Goal: Task Accomplishment & Management: Manage account settings

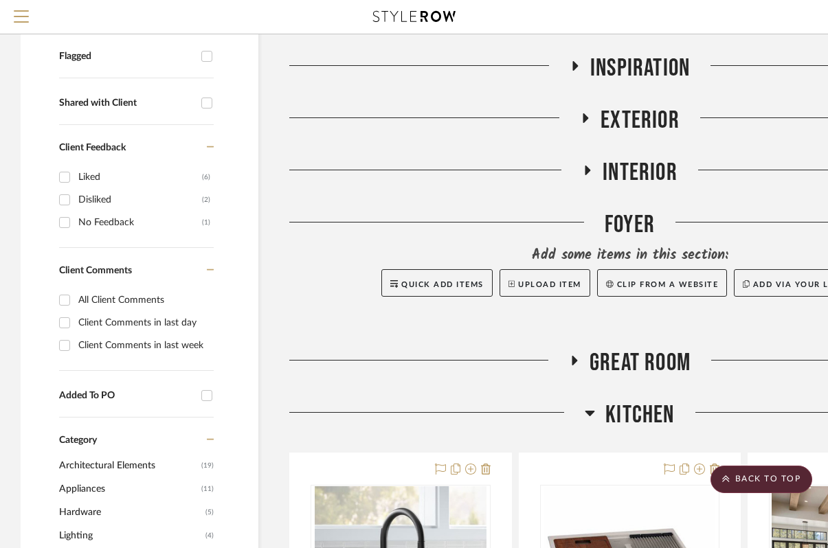
scroll to position [478, 0]
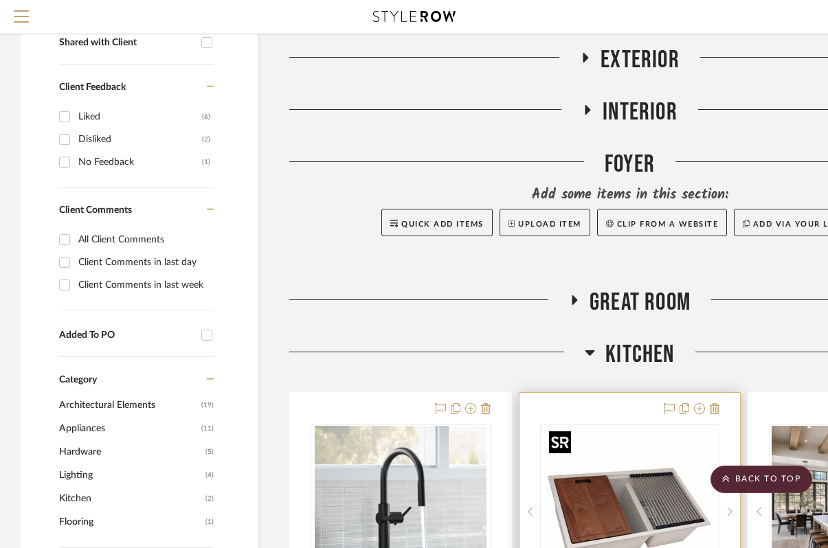
click at [598, 464] on img "0" at bounding box center [629, 512] width 172 height 172
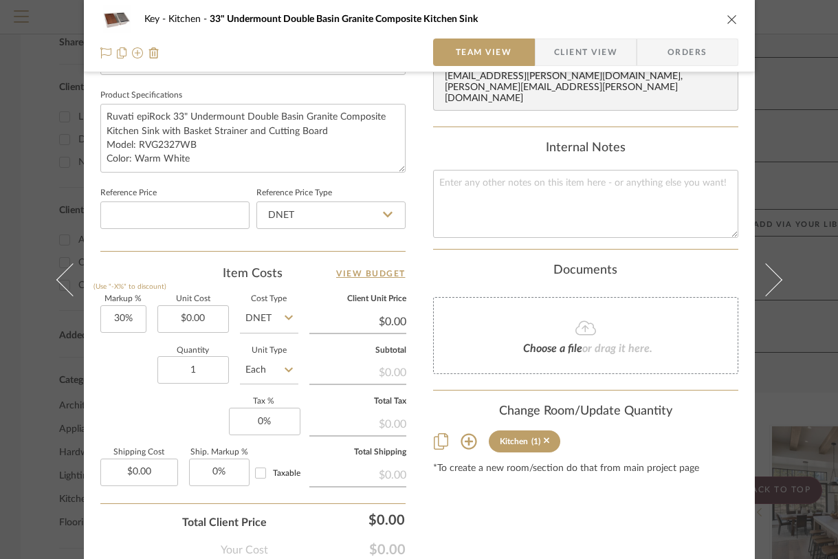
scroll to position [718, 0]
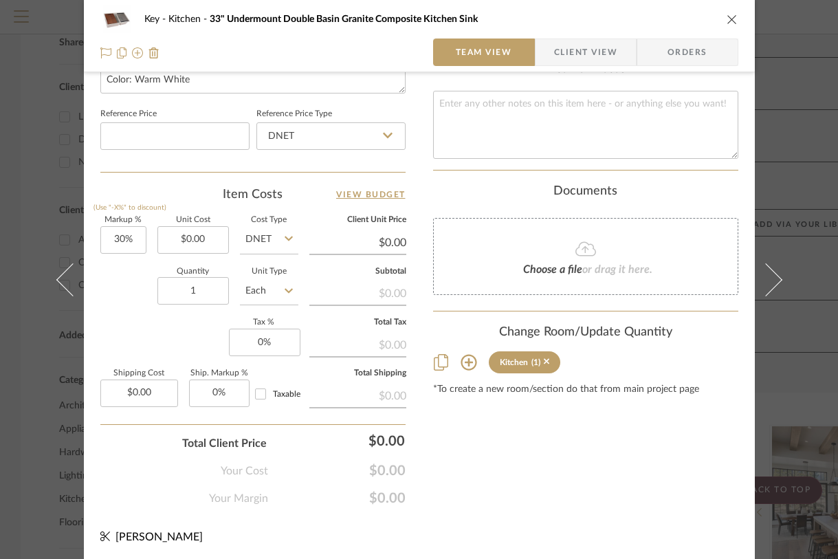
click at [726, 21] on icon "close" at bounding box center [731, 19] width 11 height 11
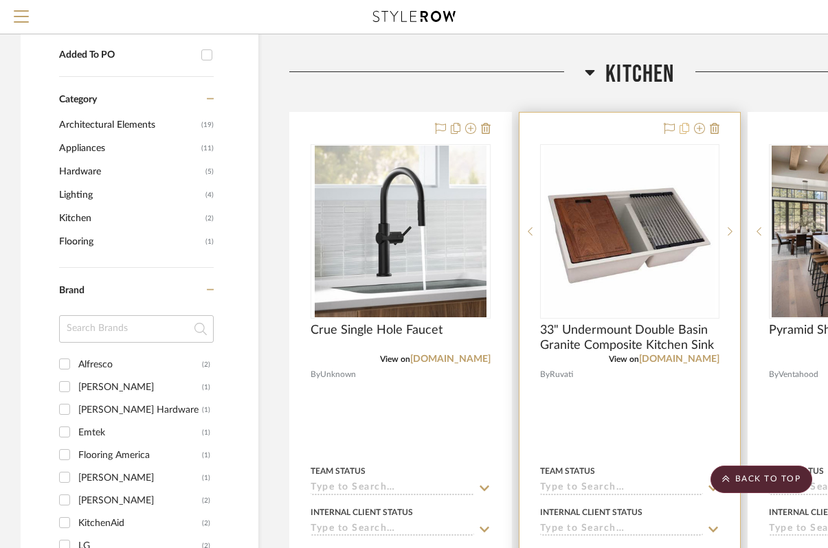
scroll to position [761, 0]
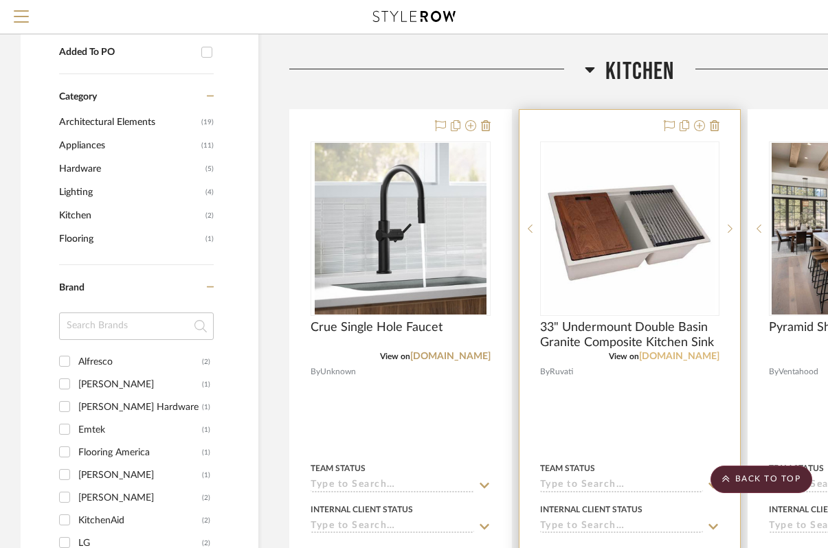
click at [699, 356] on link "[DOMAIN_NAME]" at bounding box center [679, 357] width 80 height 10
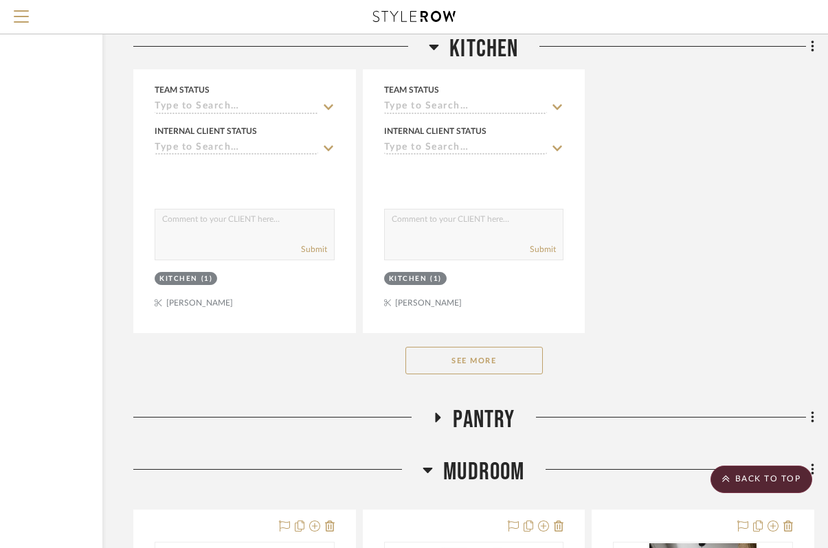
scroll to position [2362, 156]
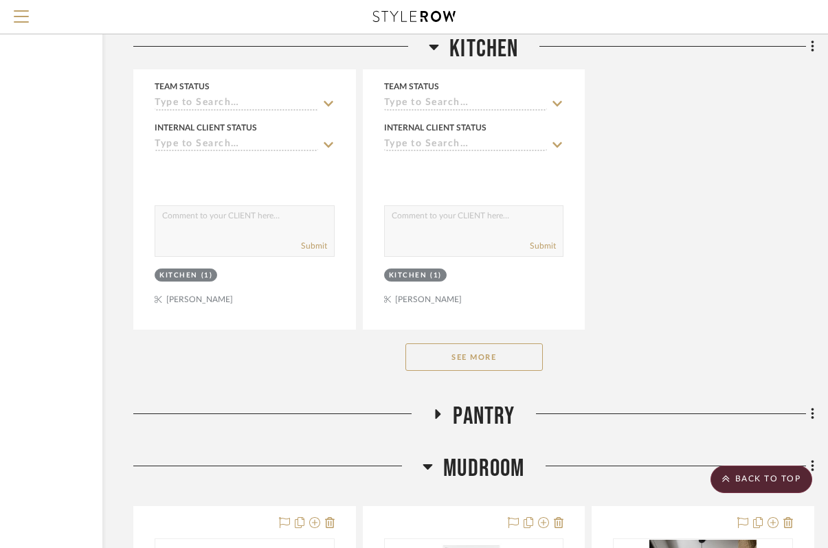
click at [451, 346] on button "See More" at bounding box center [473, 357] width 137 height 27
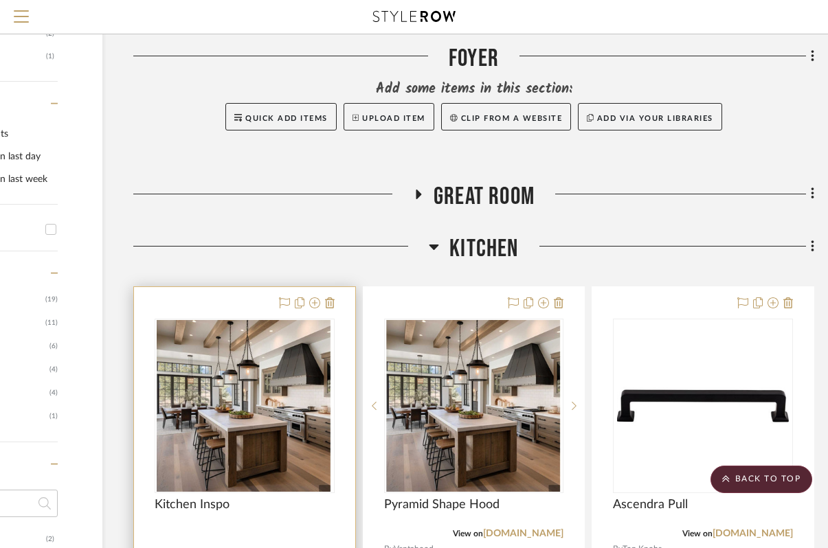
scroll to position [530, 156]
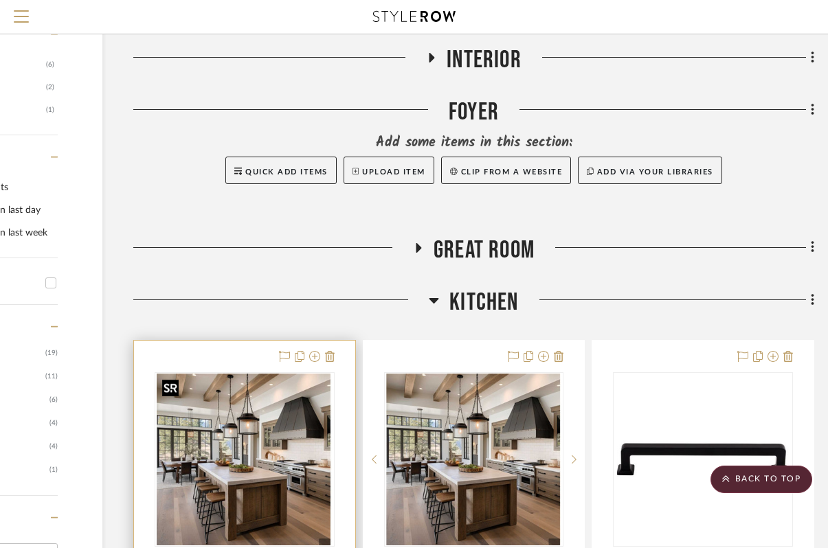
click at [244, 420] on img "0" at bounding box center [244, 460] width 175 height 172
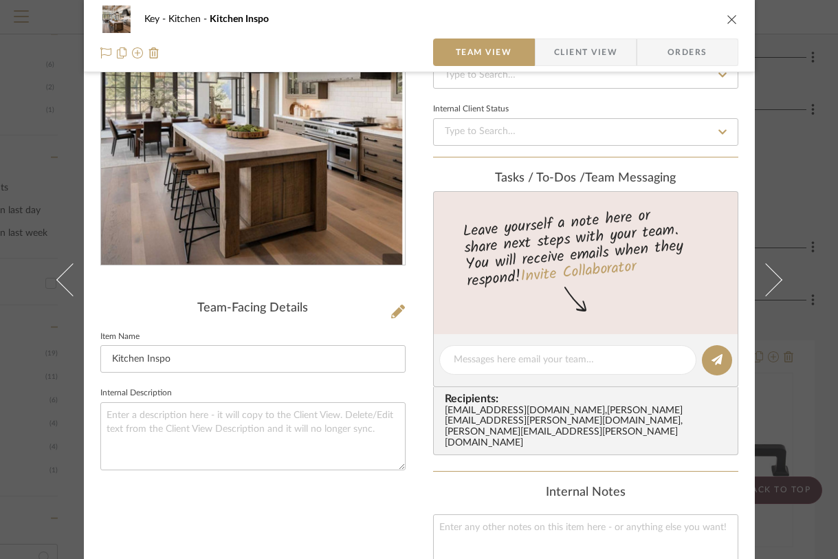
scroll to position [221, 0]
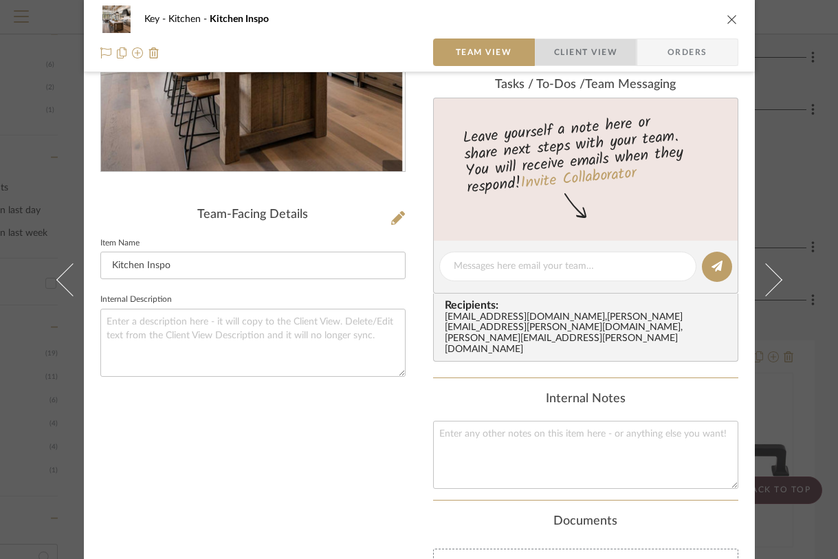
click at [594, 54] on span "Client View" at bounding box center [585, 51] width 63 height 27
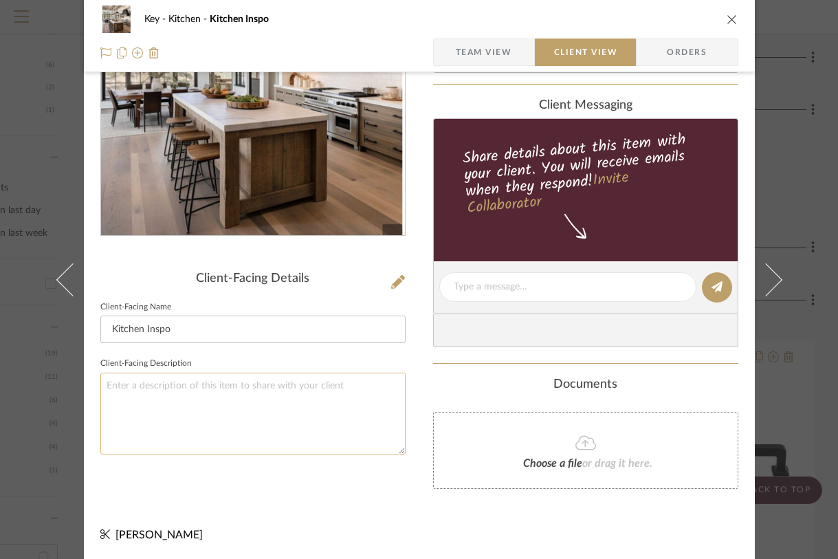
click at [177, 395] on textarea at bounding box center [252, 413] width 305 height 82
type textarea "Build a soffit at 10' on range wall"
click at [319, 503] on div "Client-Facing Details Client-Facing Name Kitchen Inspo Client-Facing Descriptio…" at bounding box center [252, 220] width 305 height 568
click at [726, 12] on div "Key Kitchen Kitchen Inspo" at bounding box center [419, 18] width 638 height 27
click at [726, 19] on icon "close" at bounding box center [731, 19] width 11 height 11
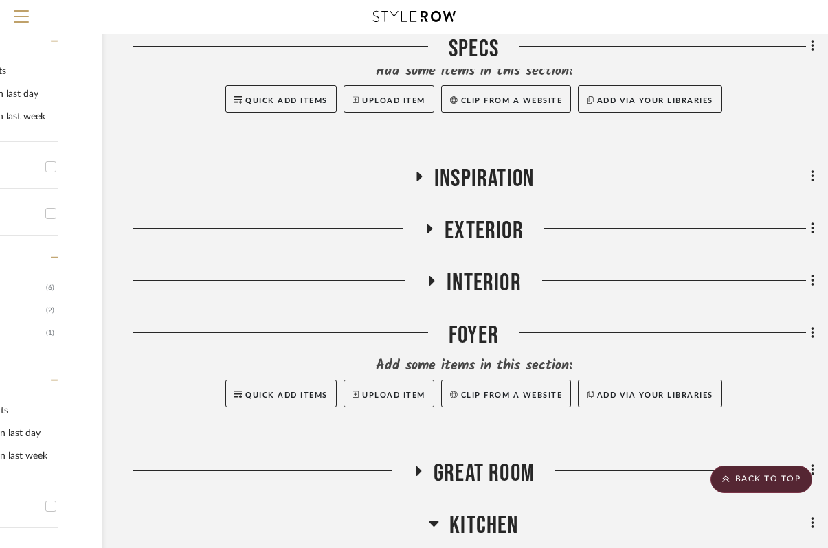
scroll to position [0, 156]
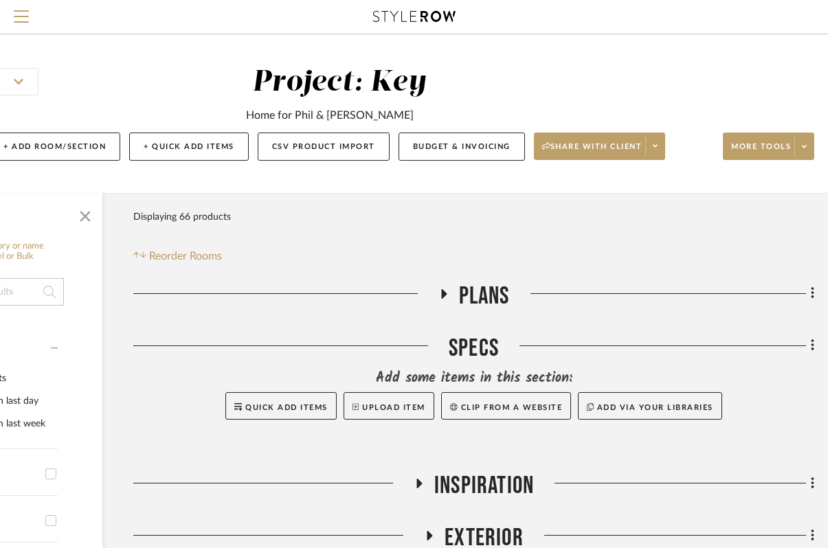
click at [450, 284] on h3 "Plans" at bounding box center [473, 297] width 71 height 30
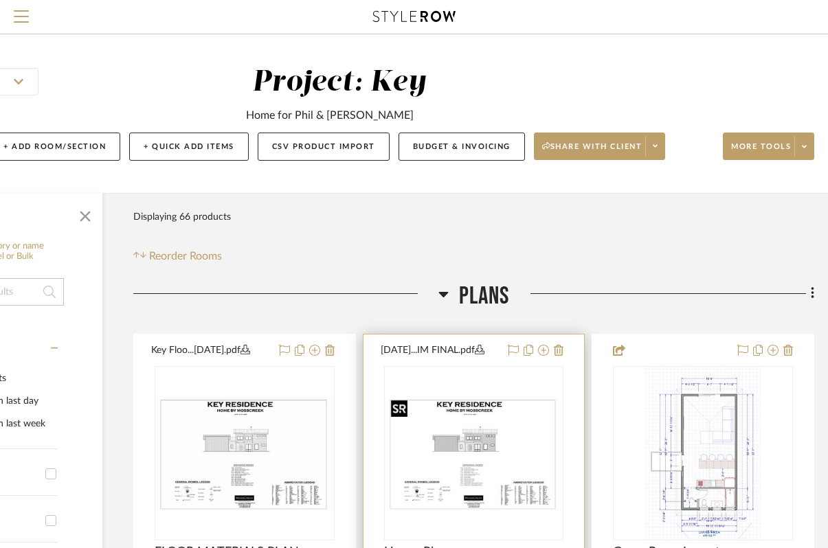
click at [463, 437] on img "0" at bounding box center [473, 453] width 177 height 118
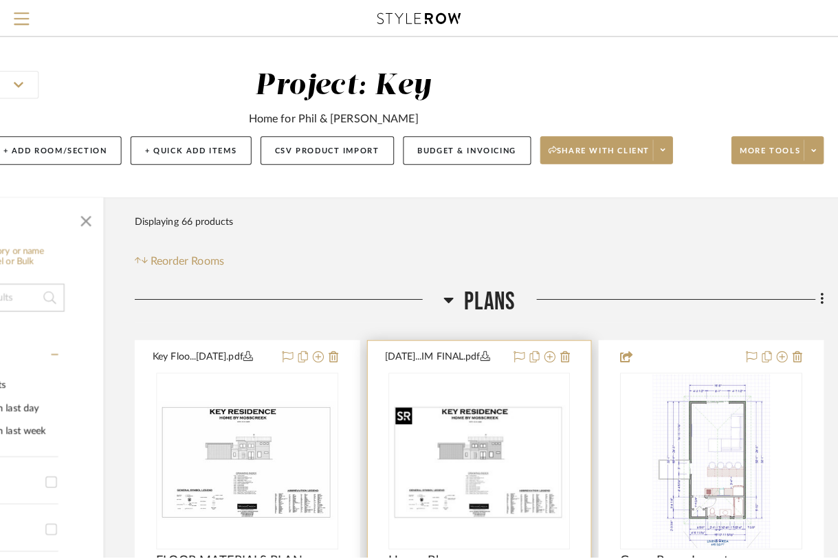
scroll to position [0, 0]
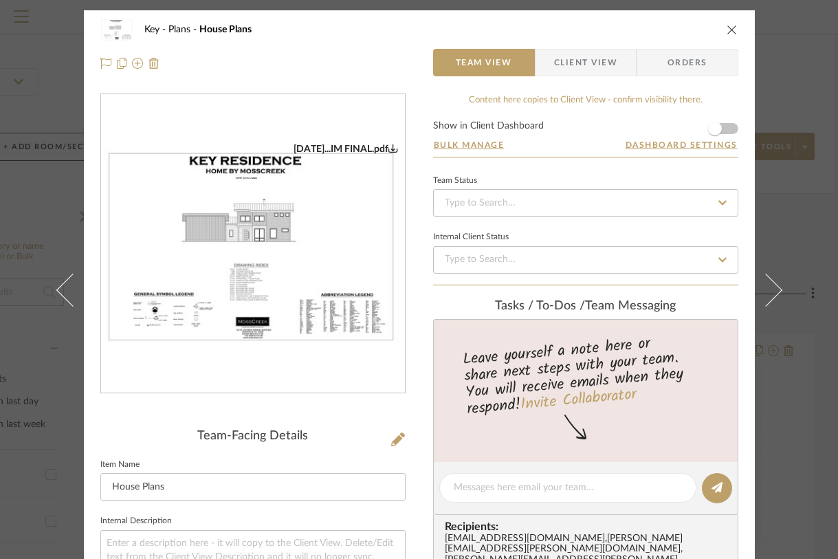
click at [341, 260] on img "0" at bounding box center [253, 244] width 304 height 203
click at [728, 31] on icon "close" at bounding box center [731, 29] width 11 height 11
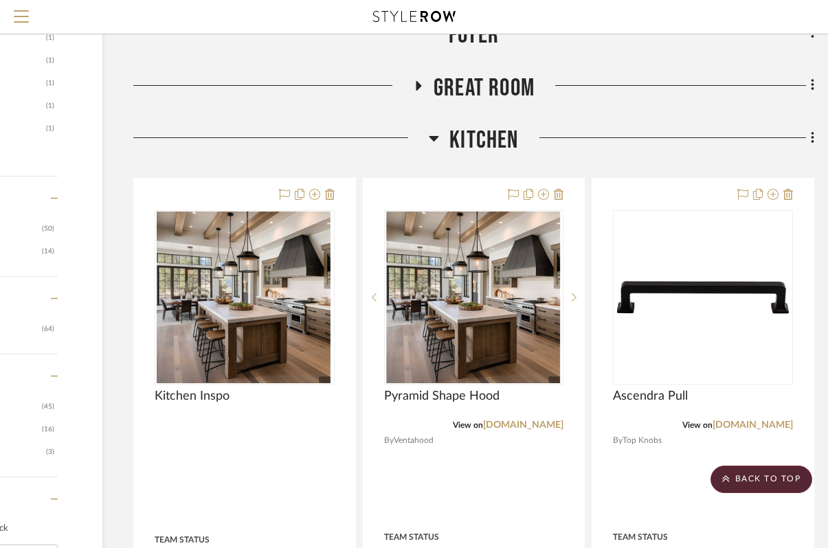
scroll to position [1288, 156]
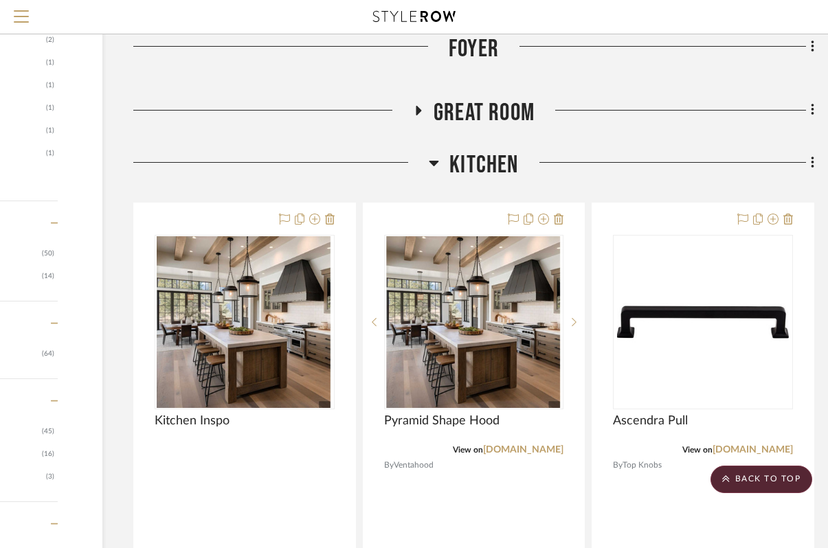
click at [437, 166] on icon at bounding box center [434, 163] width 10 height 16
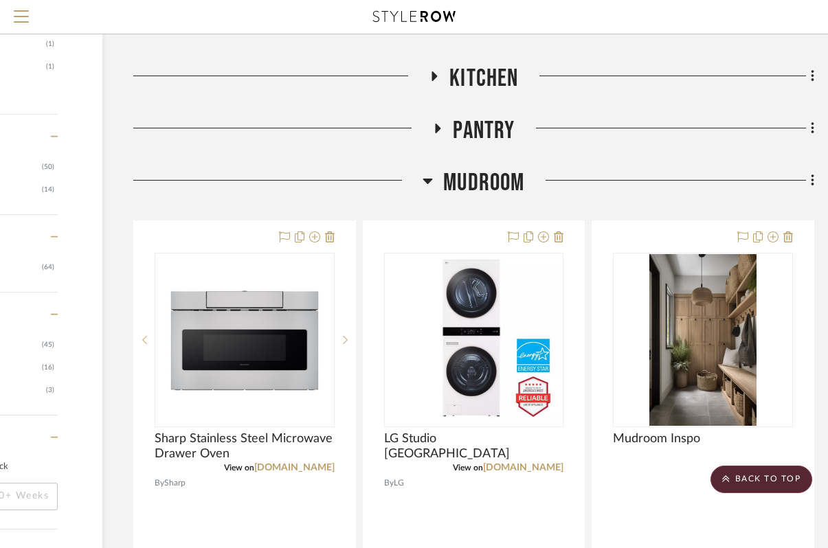
scroll to position [1362, 156]
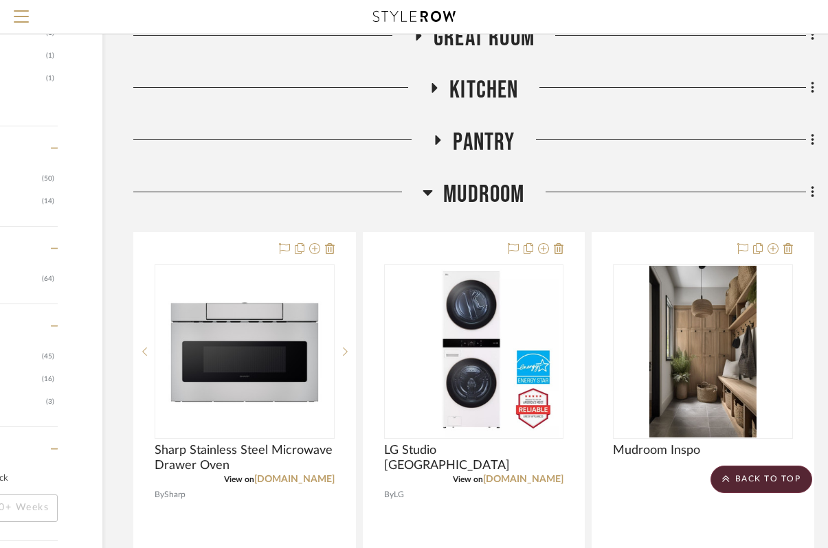
click at [439, 131] on h3 "Pantry" at bounding box center [473, 143] width 82 height 30
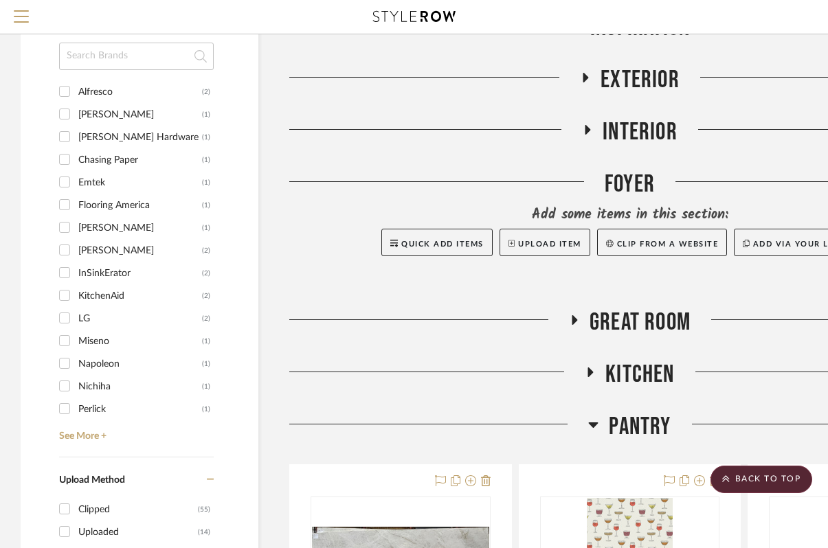
scroll to position [1177, 0]
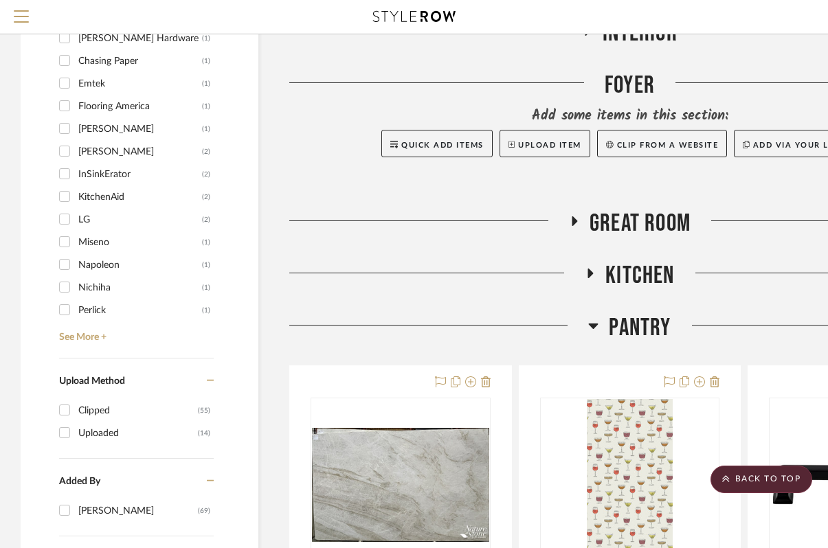
click at [590, 272] on icon at bounding box center [590, 274] width 5 height 10
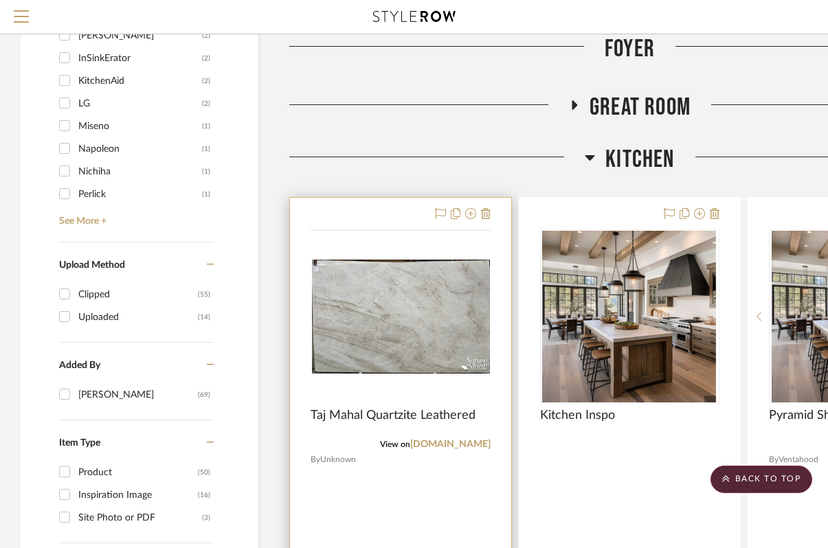
scroll to position [1298, 0]
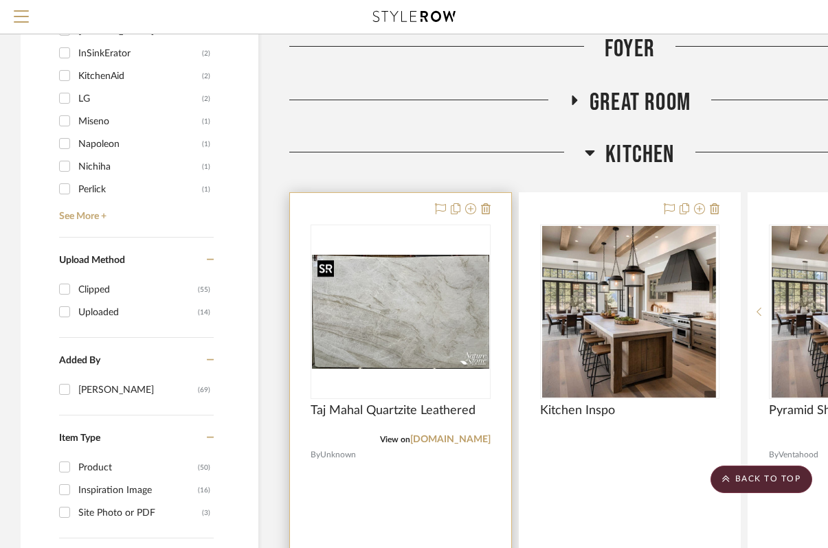
click at [0, 0] on img at bounding box center [0, 0] width 0 height 0
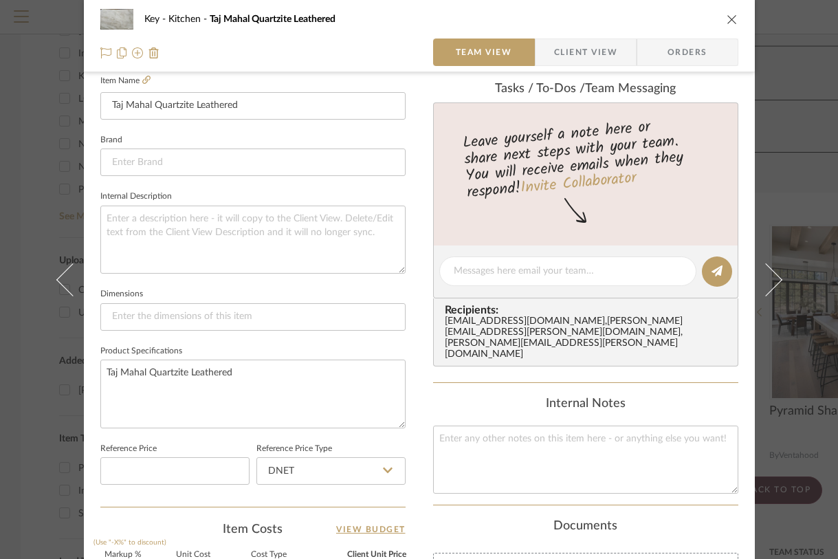
scroll to position [415, 0]
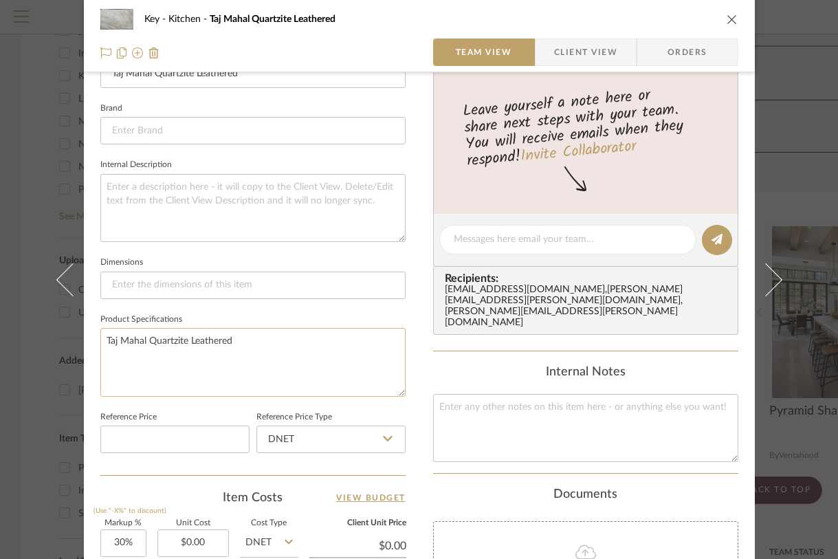
click at [238, 337] on textarea "Taj Mahal Quartzite Leathered" at bounding box center [252, 362] width 305 height 68
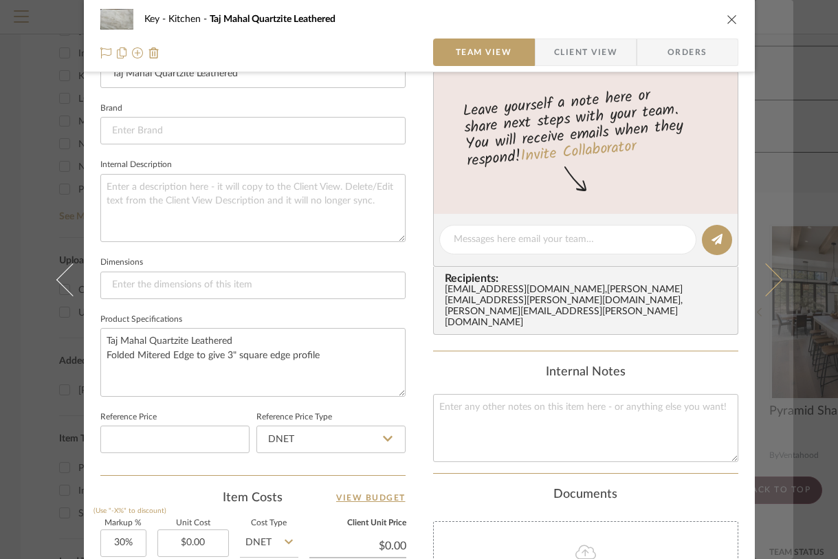
type textarea "Taj Mahal Quartzite Leathered Folded Mitered Edge to give 3" square edge profile"
click at [776, 346] on button at bounding box center [773, 279] width 38 height 559
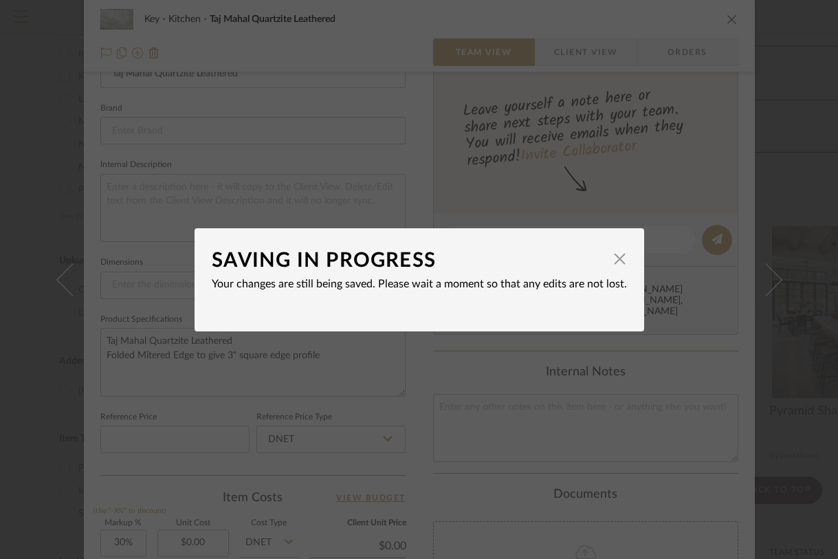
click at [793, 369] on div "SAVING IN PROGRESS × Your changes are still being saved. Please wait a moment s…" at bounding box center [419, 279] width 838 height 559
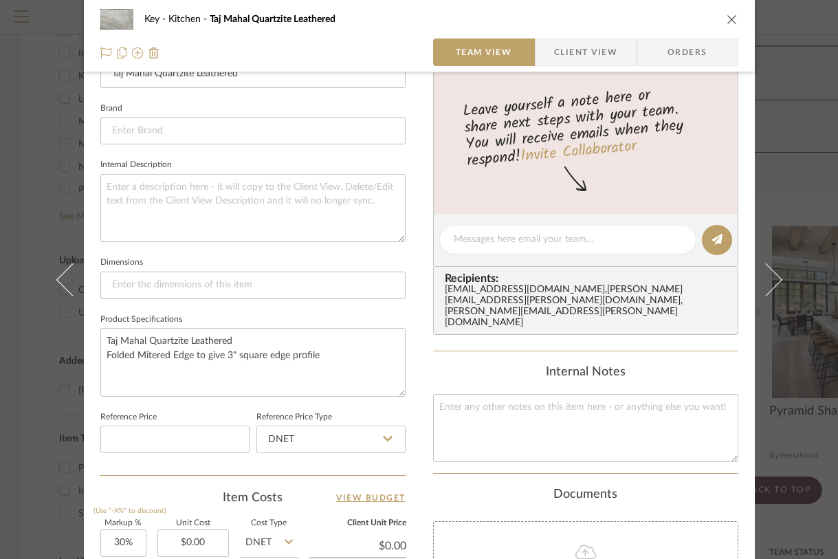
click at [790, 357] on div "Key Kitchen Taj Mahal Quartzite Leathered Team View Client View Orders Team-Fac…" at bounding box center [419, 279] width 838 height 559
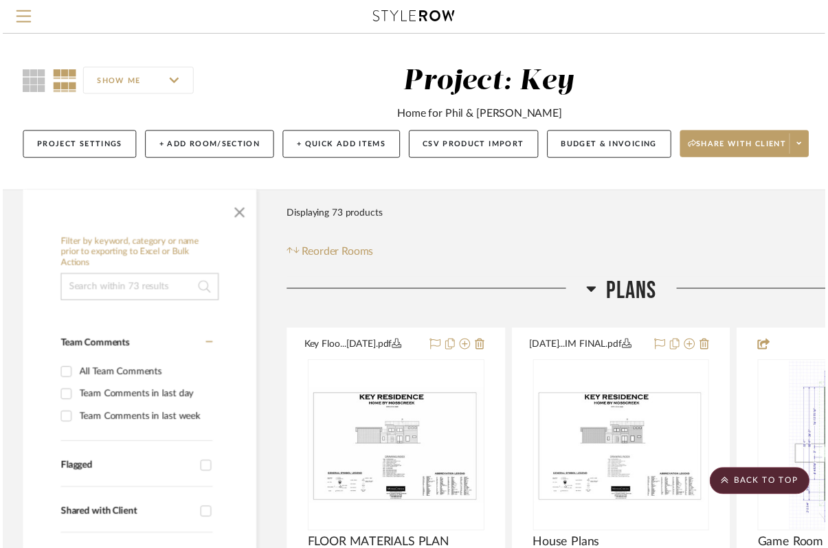
scroll to position [1298, 0]
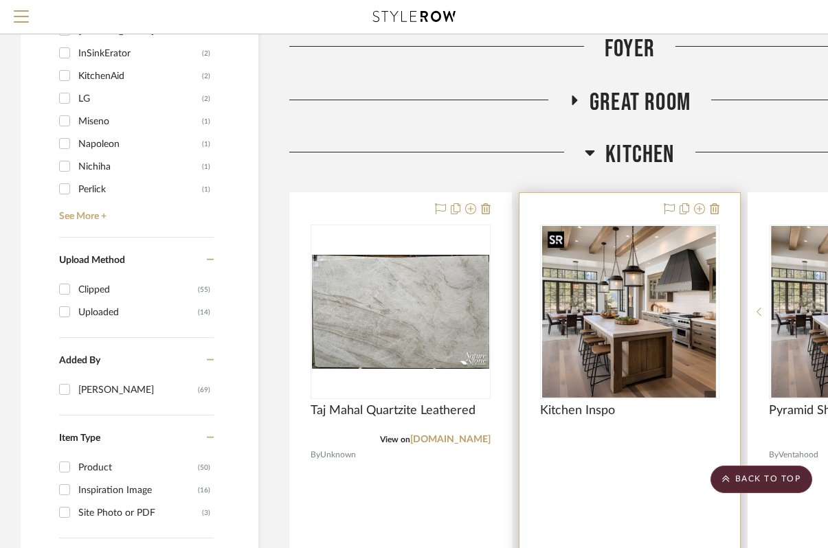
click at [680, 328] on img "0" at bounding box center [629, 312] width 175 height 172
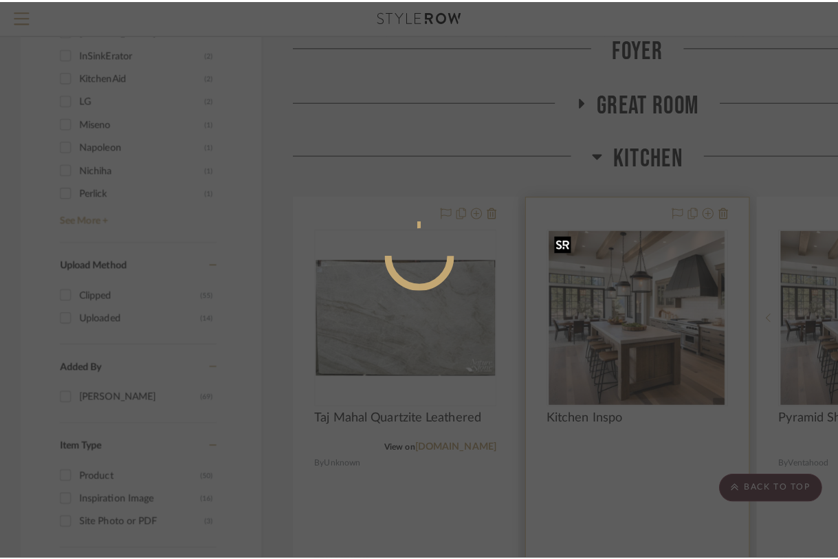
scroll to position [0, 0]
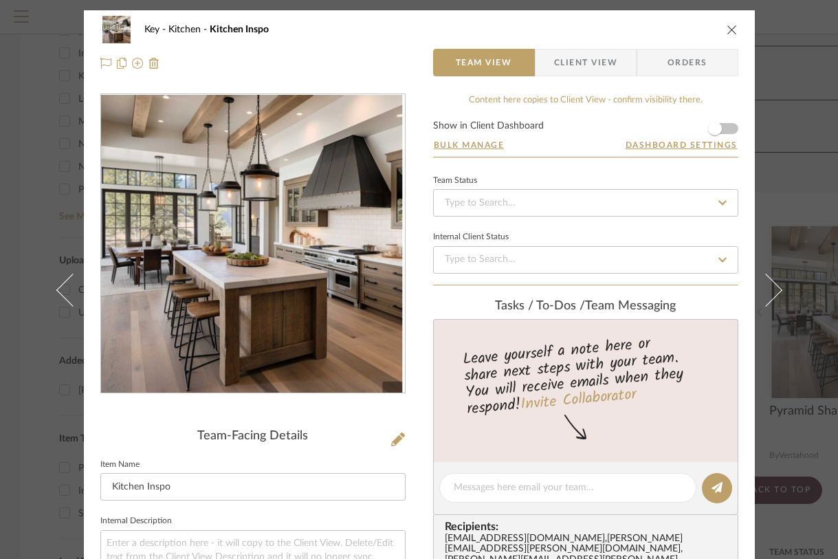
click at [725, 36] on div "Key Kitchen Kitchen Inspo" at bounding box center [419, 29] width 638 height 27
click at [726, 25] on icon "close" at bounding box center [731, 29] width 11 height 11
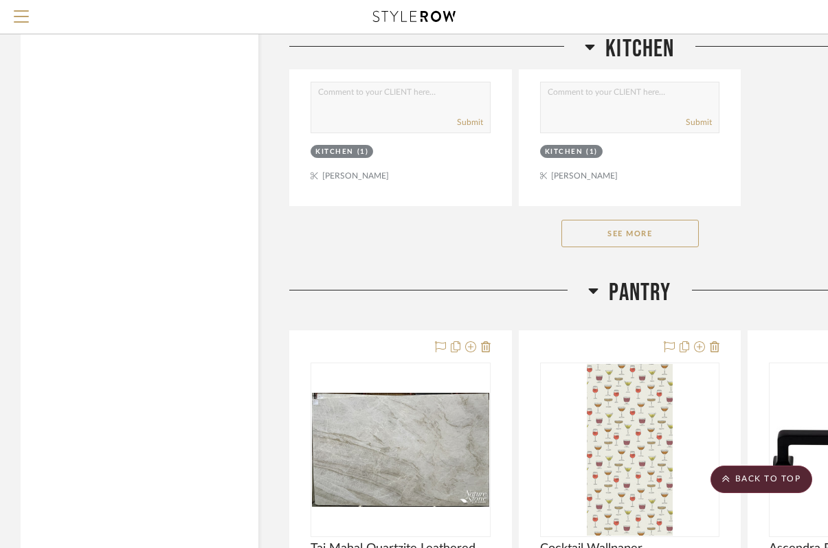
scroll to position [3192, 0]
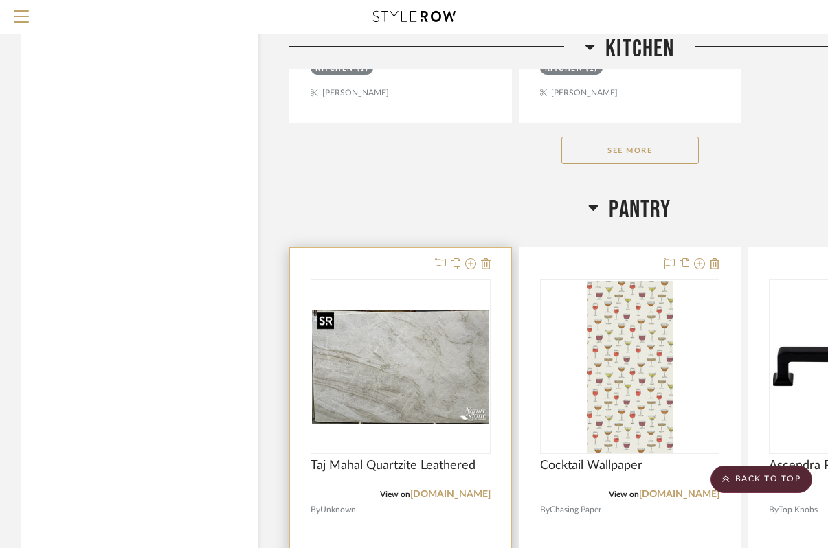
click at [0, 0] on img at bounding box center [0, 0] width 0 height 0
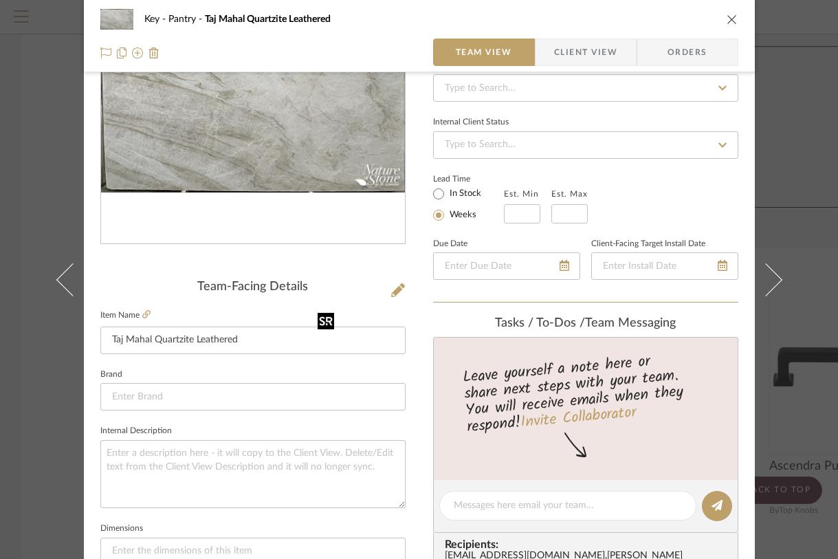
scroll to position [330, 0]
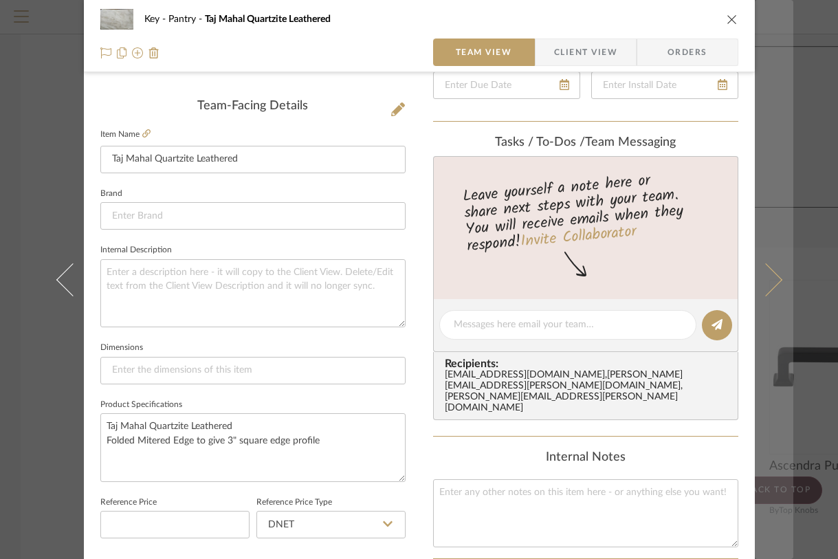
click at [777, 186] on button at bounding box center [773, 279] width 38 height 559
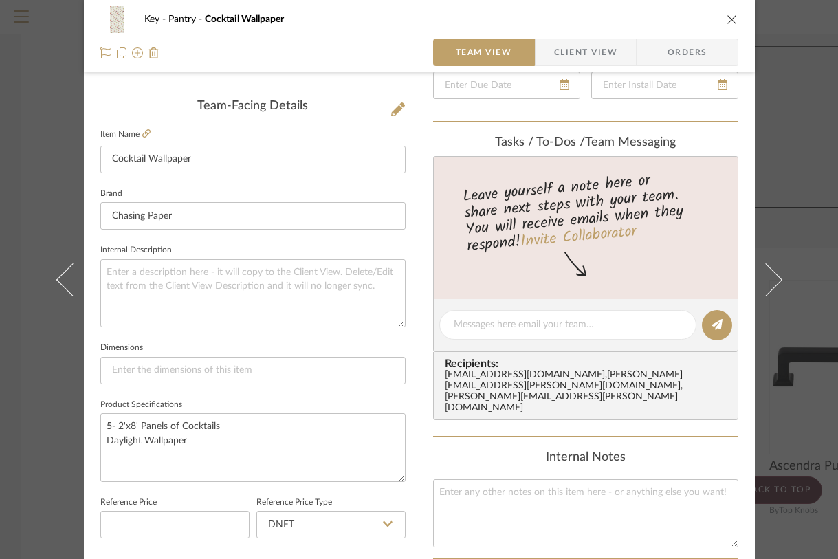
click at [800, 125] on div "Key Pantry Cocktail Wallpaper Team View Client View Orders Team-Facing Details …" at bounding box center [419, 279] width 838 height 559
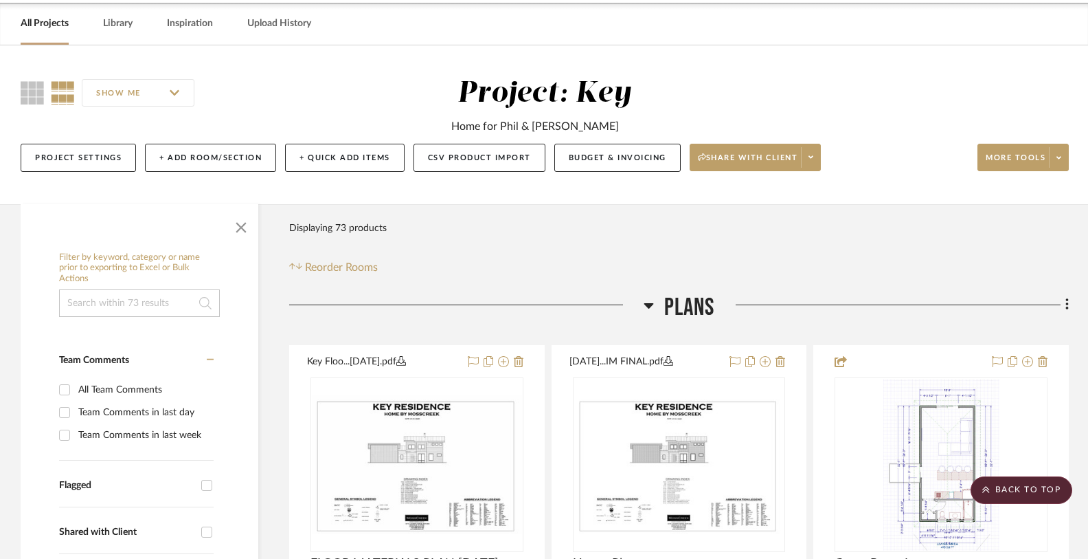
scroll to position [0, 0]
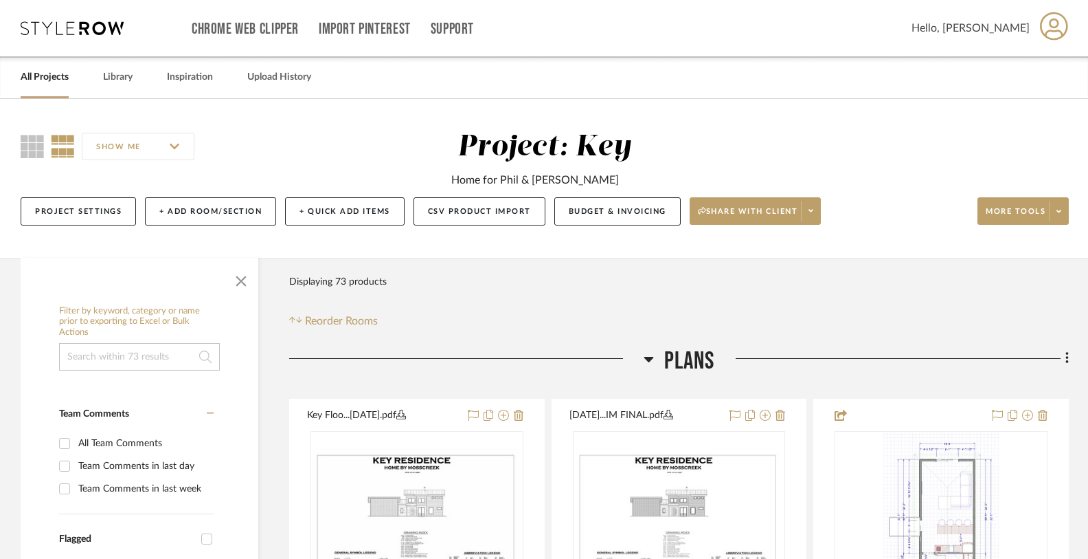
click at [66, 34] on icon at bounding box center [72, 28] width 103 height 14
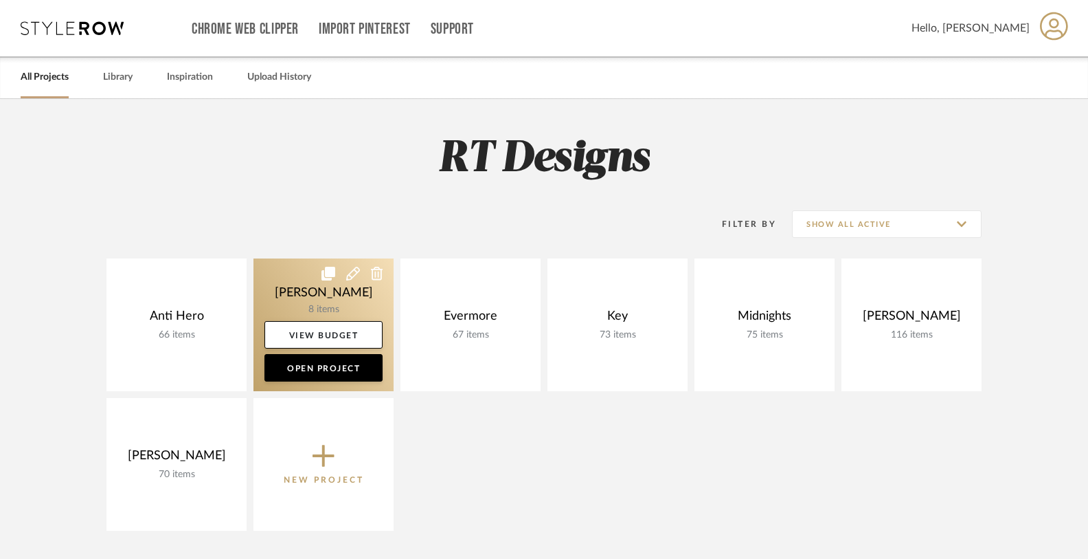
click at [308, 301] on link at bounding box center [324, 324] width 140 height 133
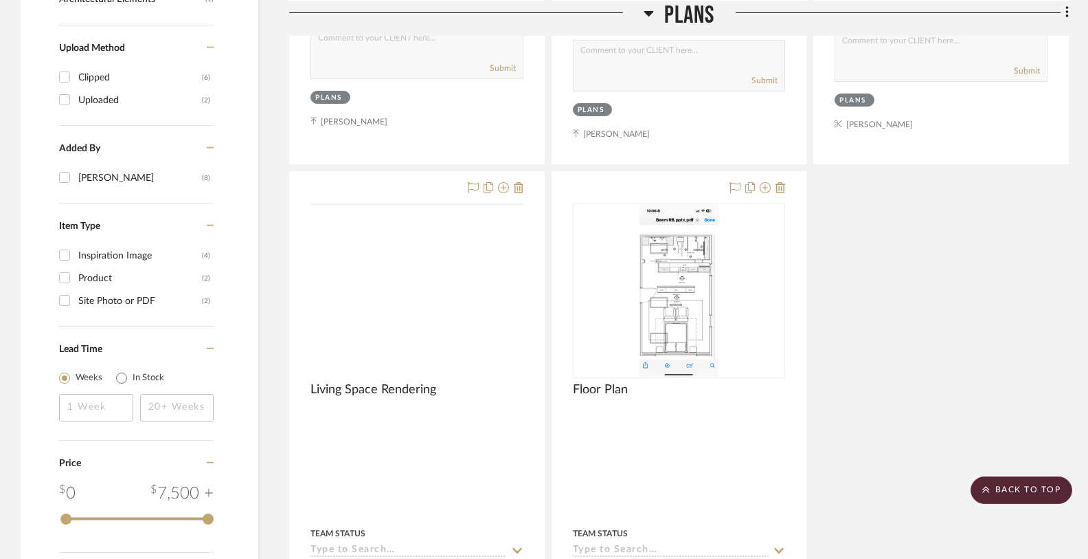
scroll to position [829, 0]
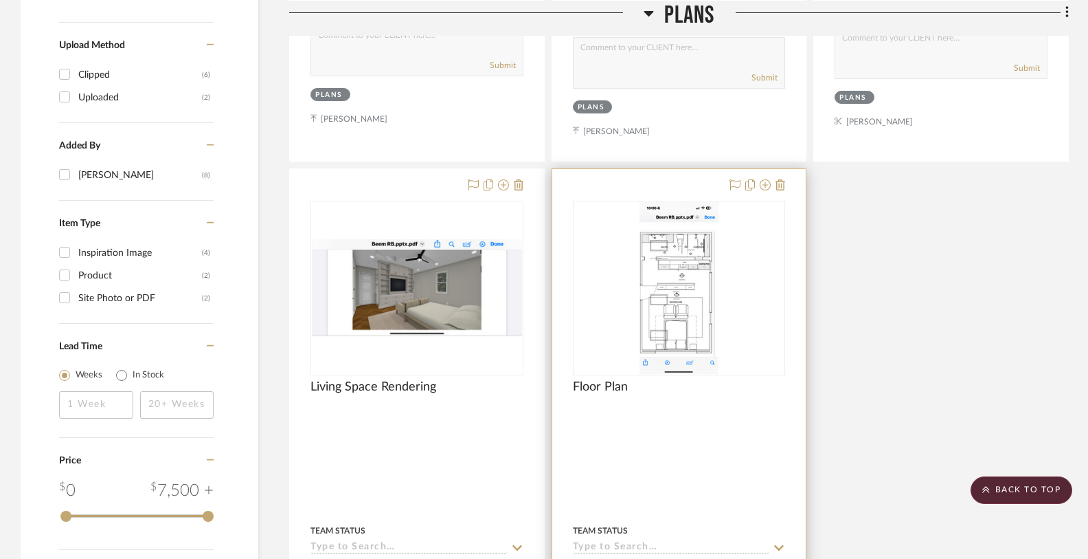
click at [684, 295] on img "0" at bounding box center [679, 288] width 79 height 172
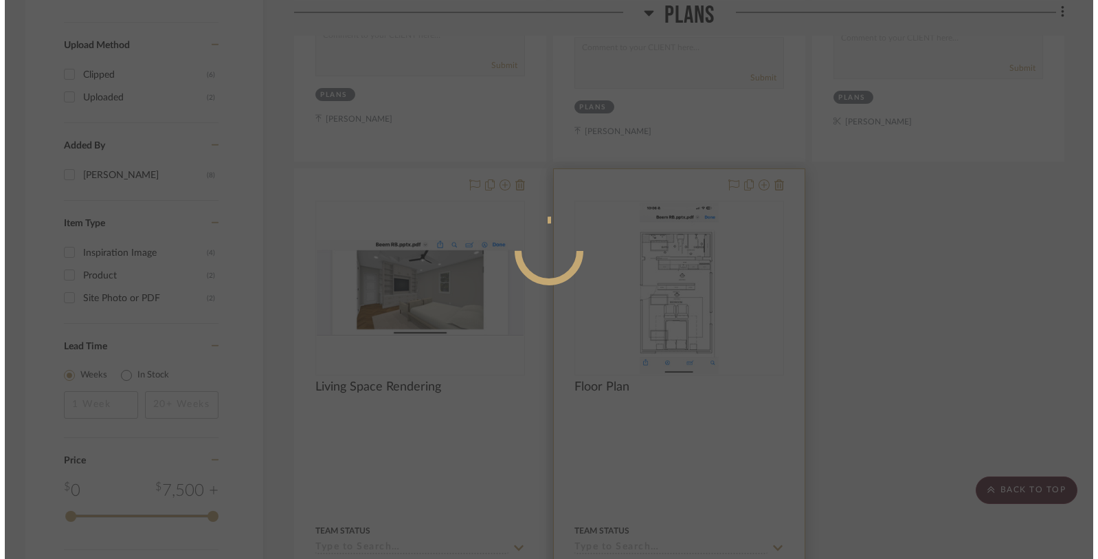
scroll to position [0, 0]
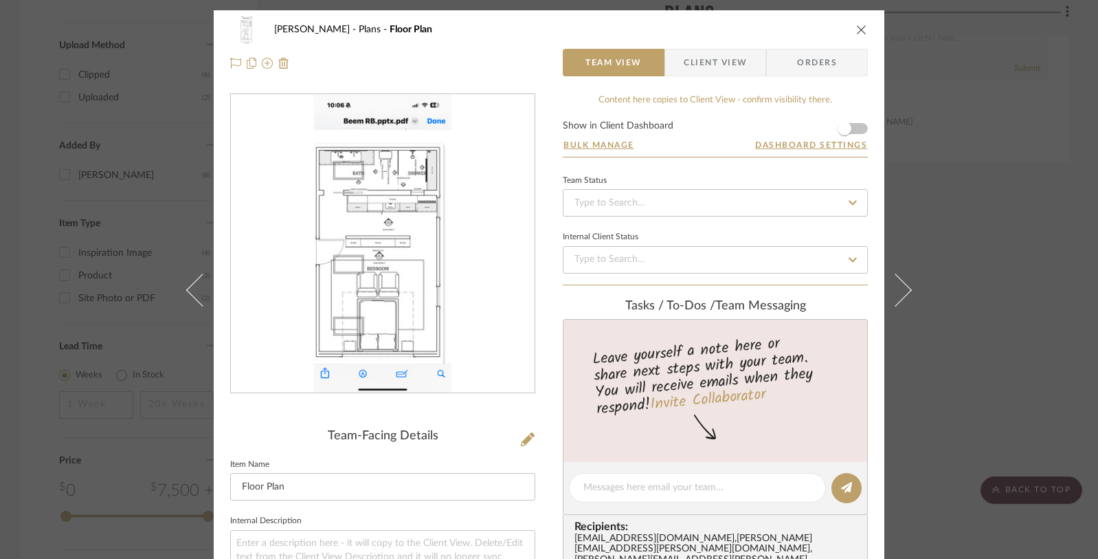
click at [837, 26] on icon "close" at bounding box center [861, 29] width 11 height 11
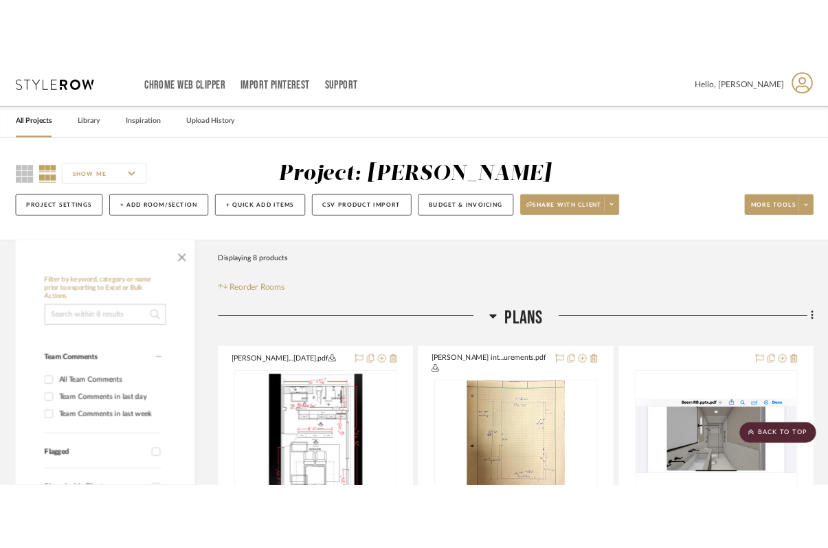
scroll to position [829, 0]
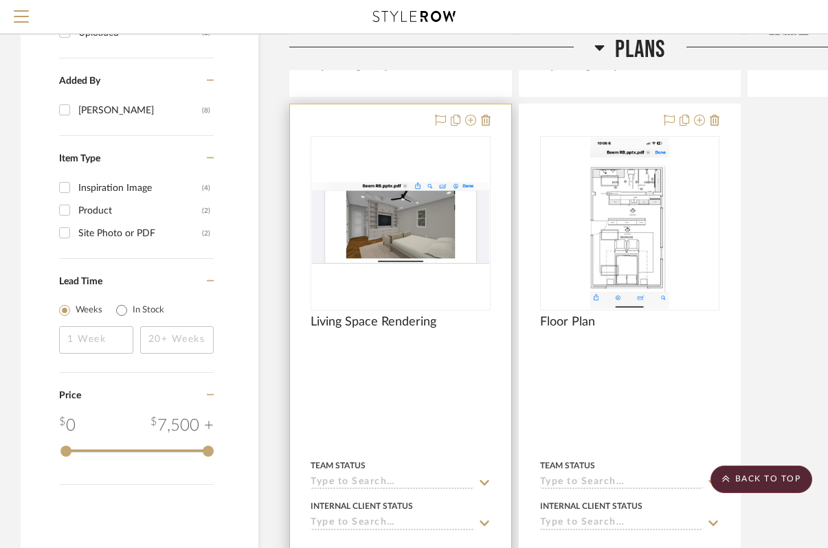
click at [385, 218] on img "0" at bounding box center [400, 223] width 177 height 82
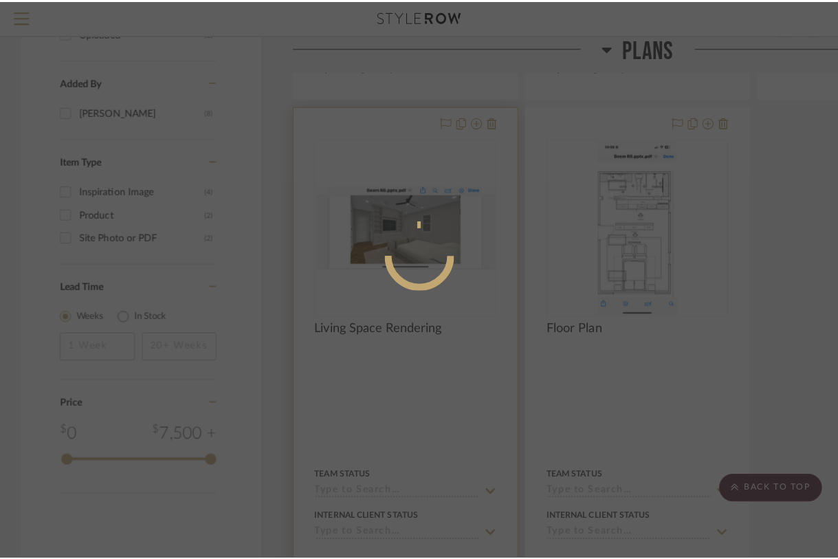
scroll to position [0, 0]
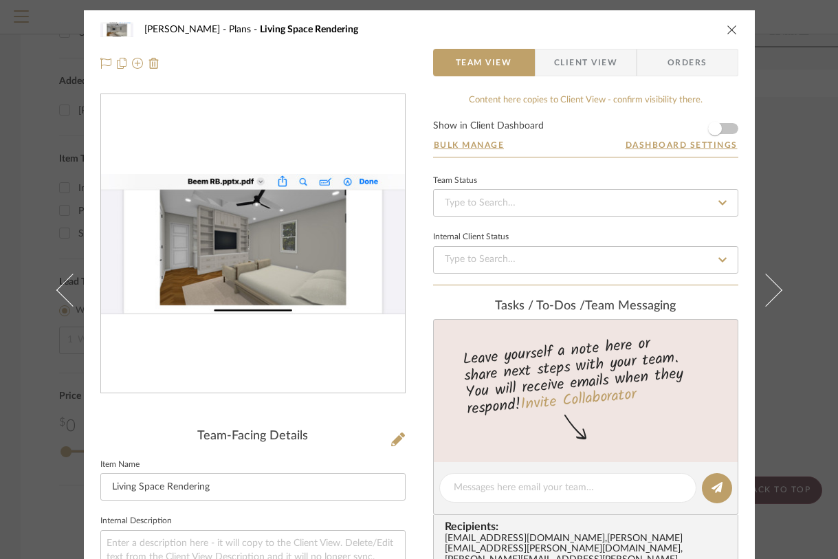
click at [236, 246] on img "0" at bounding box center [253, 244] width 304 height 140
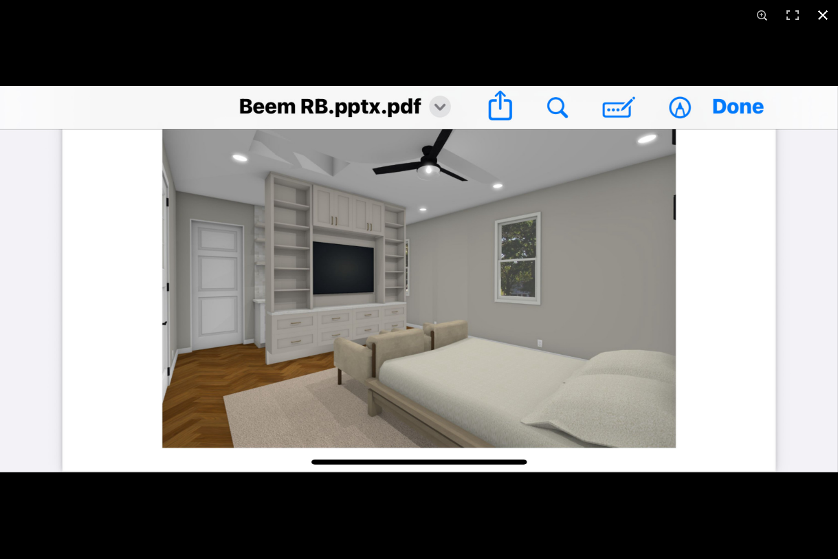
click at [807, 60] on div at bounding box center [419, 279] width 838 height 559
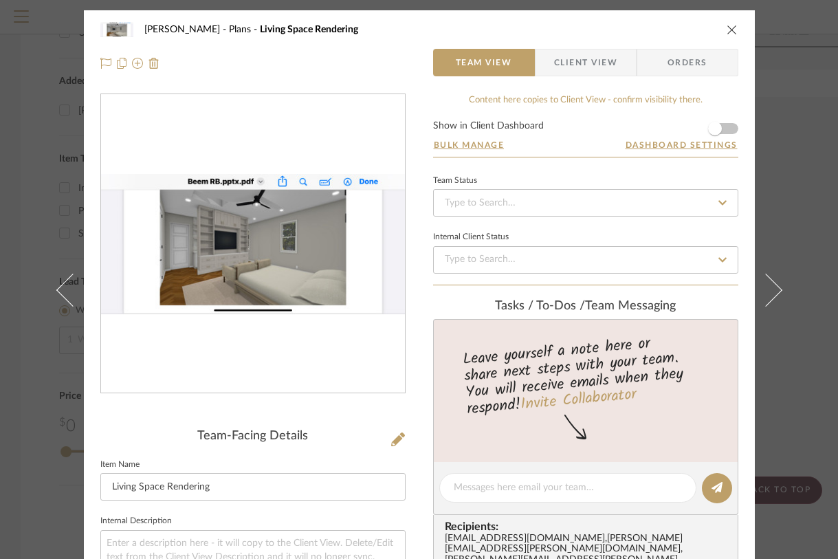
click at [726, 26] on icon "close" at bounding box center [731, 29] width 11 height 11
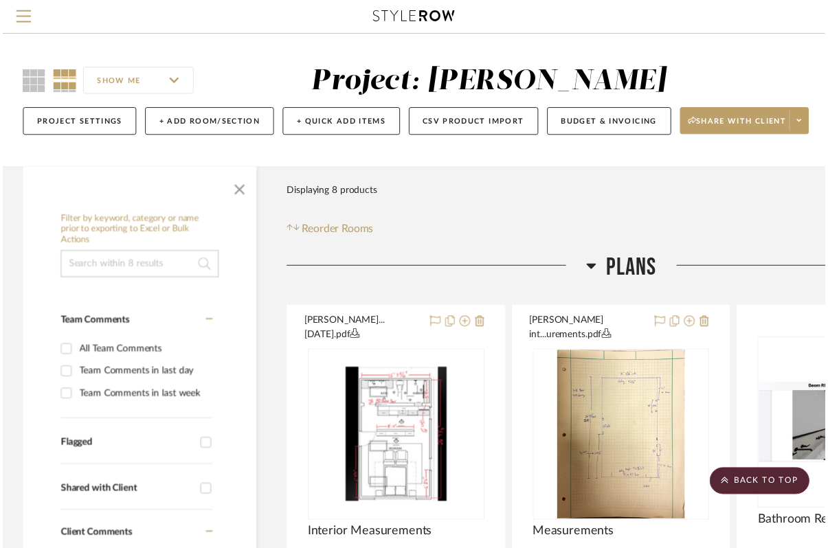
scroll to position [829, 0]
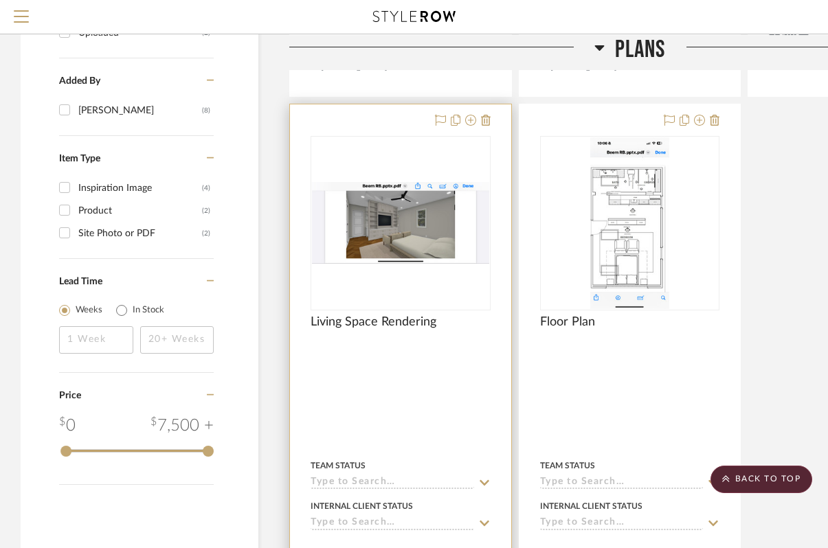
click at [420, 225] on img "0" at bounding box center [400, 223] width 177 height 82
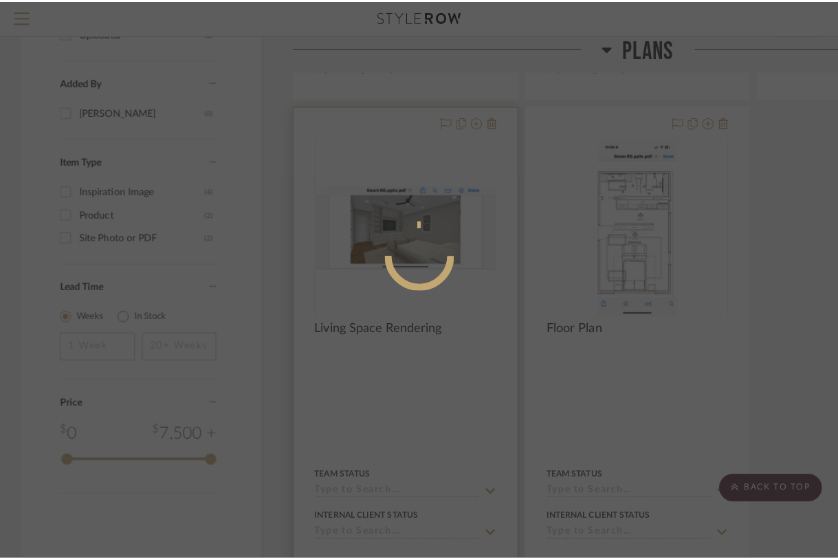
scroll to position [0, 0]
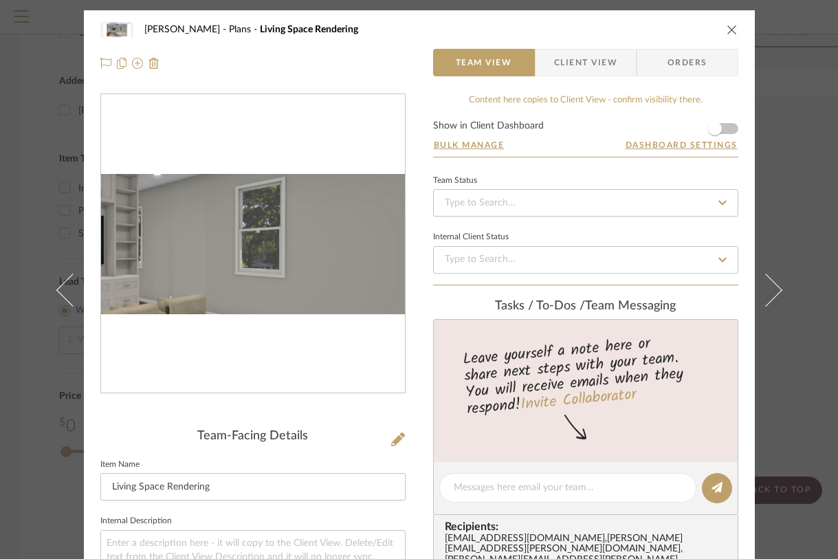
click at [281, 242] on img "0" at bounding box center [253, 244] width 304 height 140
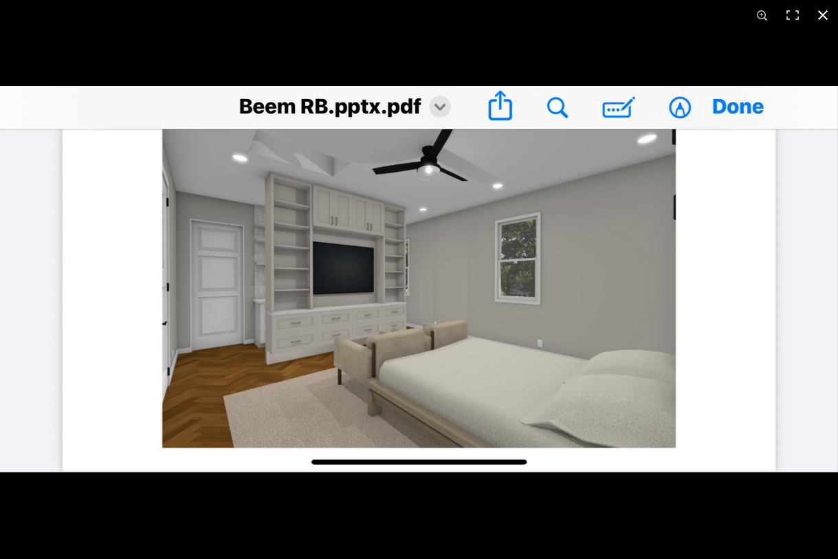
click at [821, 19] on button at bounding box center [822, 15] width 30 height 30
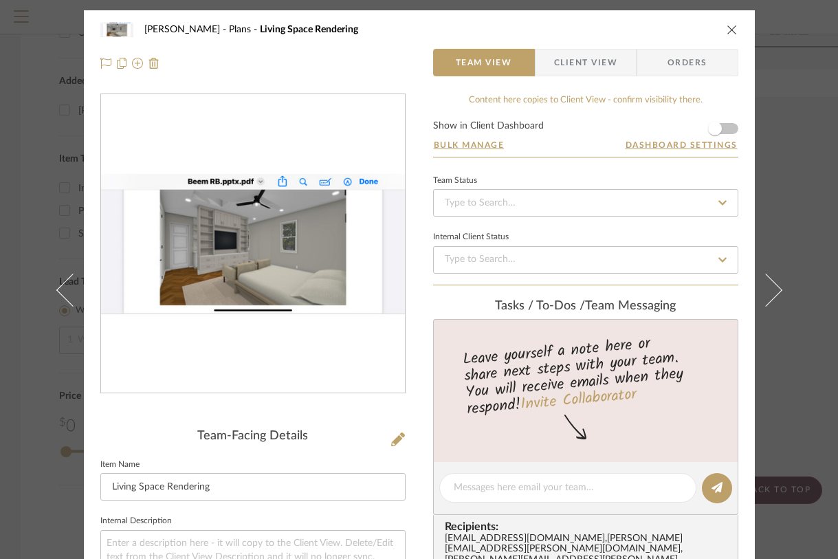
click at [730, 25] on icon "close" at bounding box center [731, 29] width 11 height 11
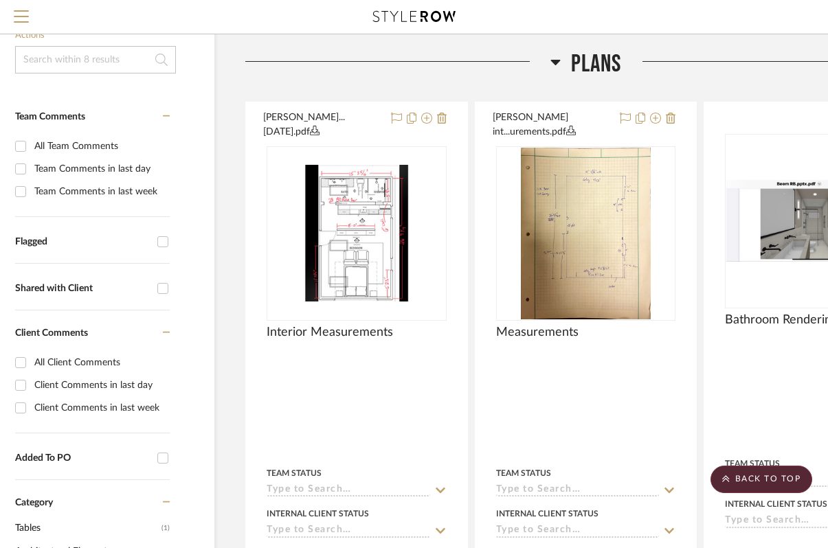
scroll to position [209, 161]
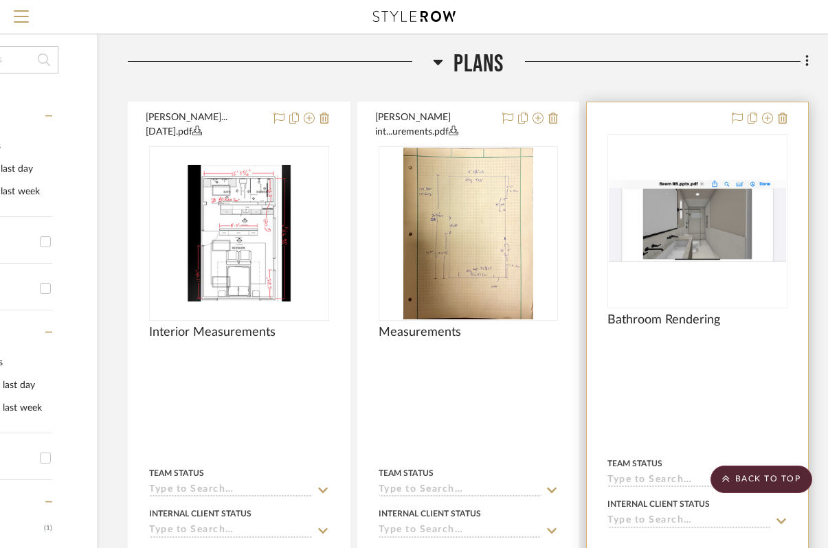
click at [684, 223] on img "0" at bounding box center [697, 221] width 177 height 82
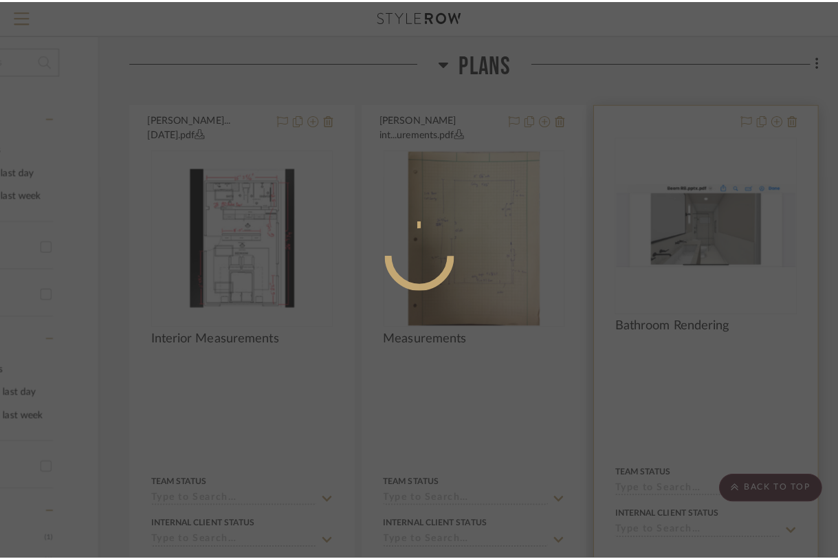
scroll to position [0, 0]
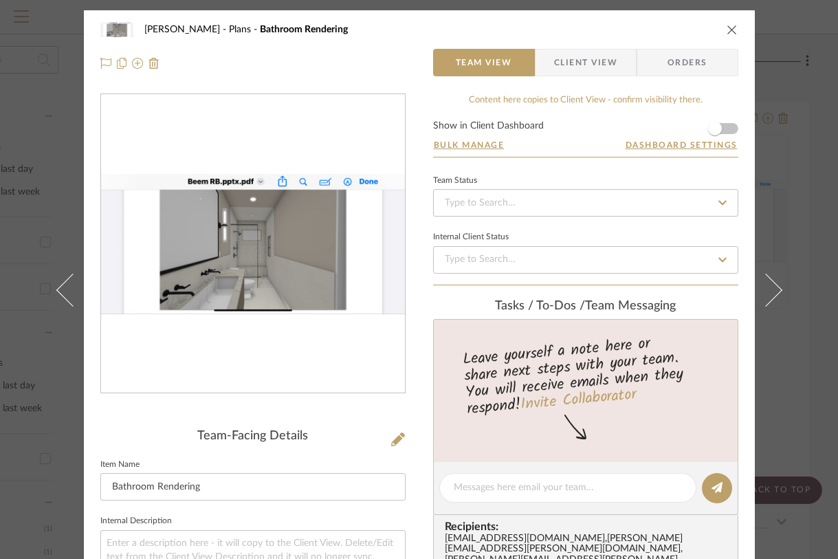
click at [251, 232] on img "0" at bounding box center [253, 244] width 304 height 140
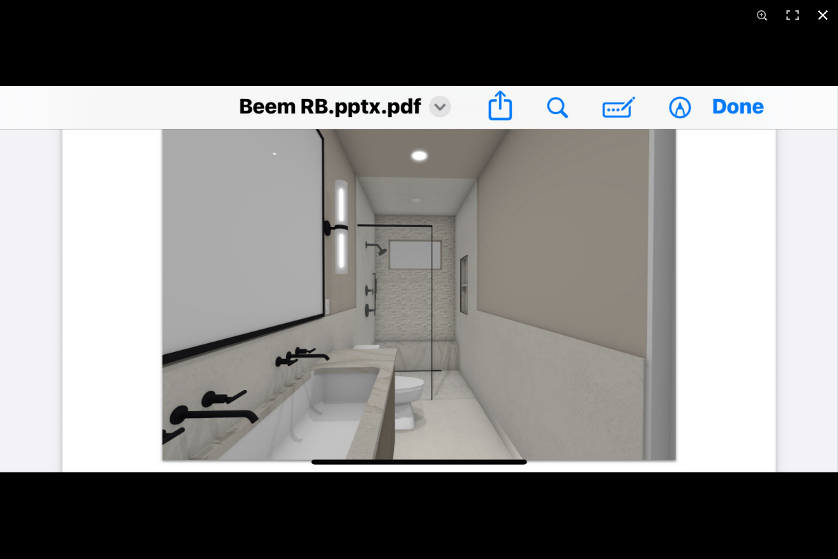
click at [0, 0] on div "1 / 1" at bounding box center [419, 279] width 838 height 559
click at [822, 16] on button at bounding box center [822, 15] width 30 height 30
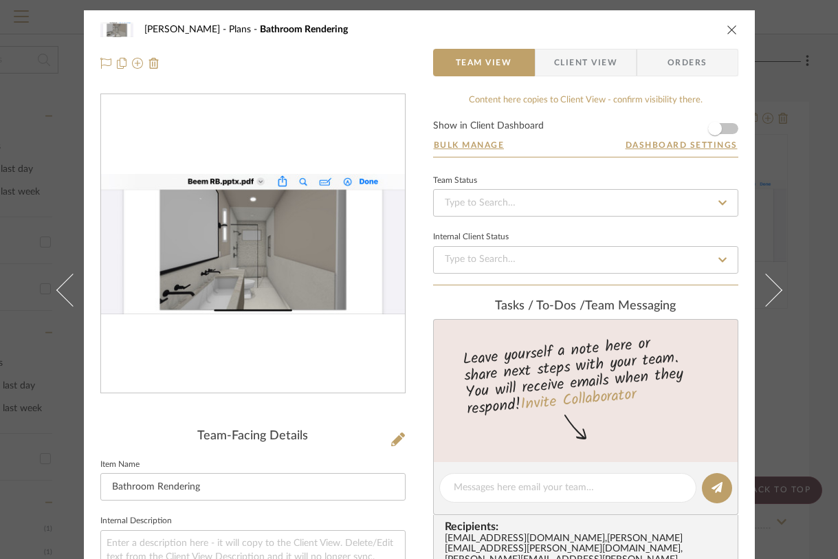
click at [726, 30] on icon "close" at bounding box center [731, 29] width 11 height 11
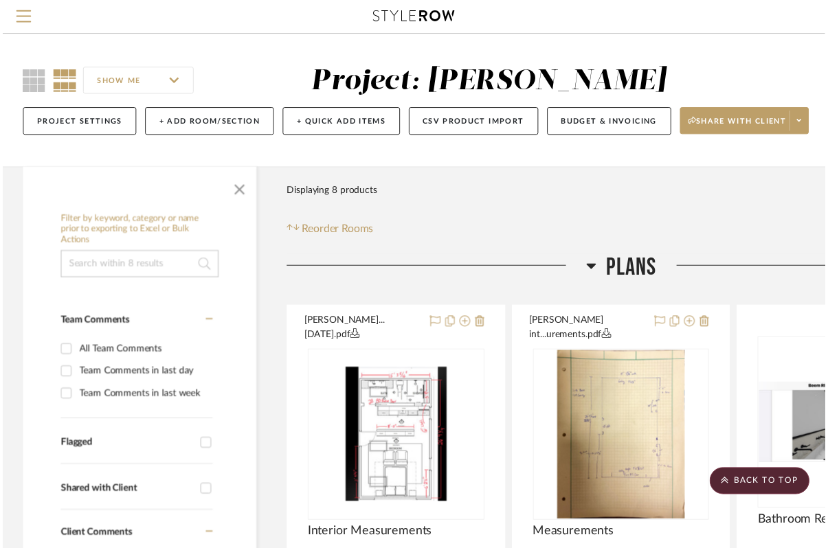
scroll to position [209, 161]
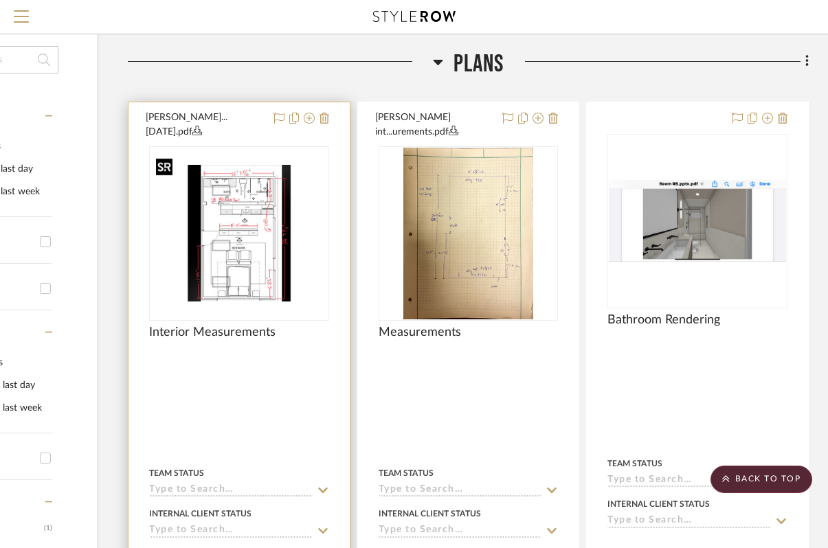
click at [264, 231] on img "0" at bounding box center [238, 233] width 177 height 137
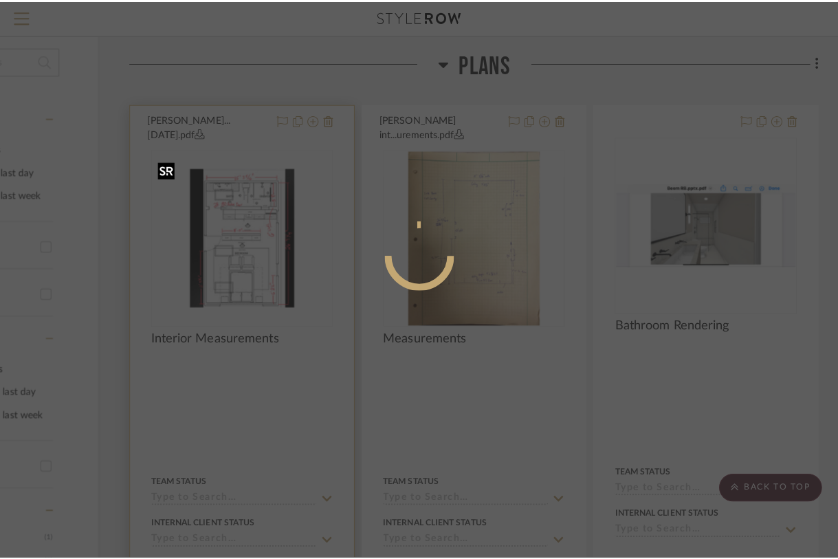
scroll to position [0, 0]
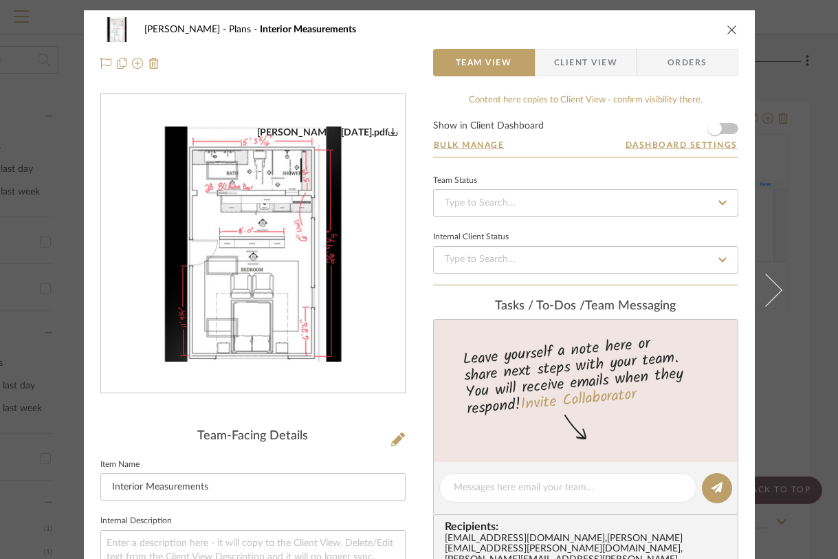
click at [235, 192] on img "0" at bounding box center [253, 243] width 304 height 235
click at [723, 20] on div "Beem Plans Interior Measurements" at bounding box center [419, 29] width 638 height 27
click at [726, 26] on icon "close" at bounding box center [731, 29] width 11 height 11
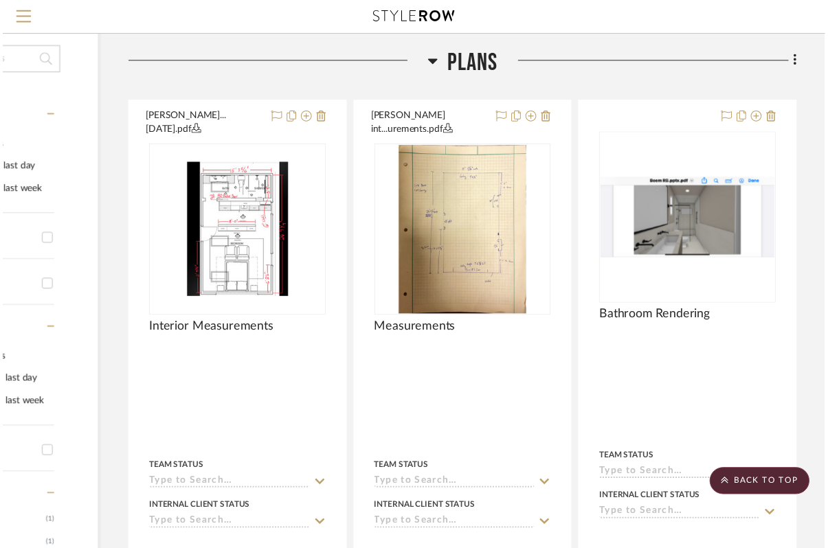
scroll to position [209, 161]
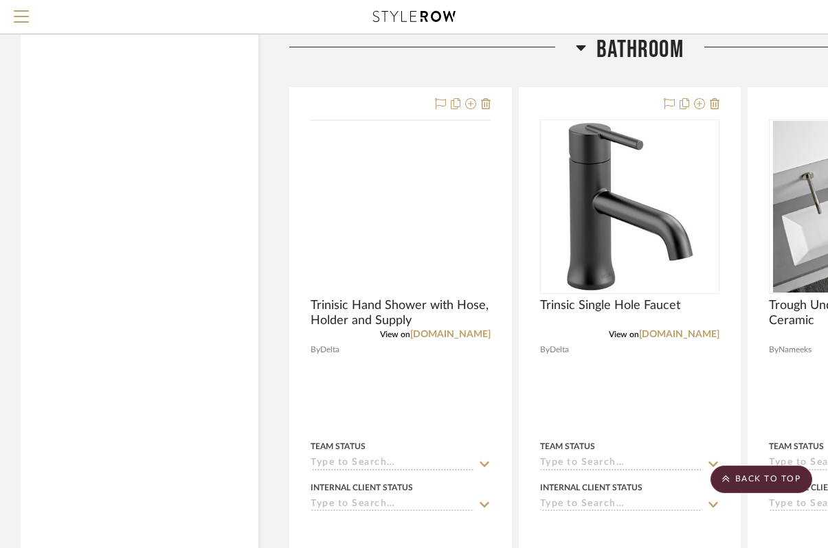
scroll to position [2304, 0]
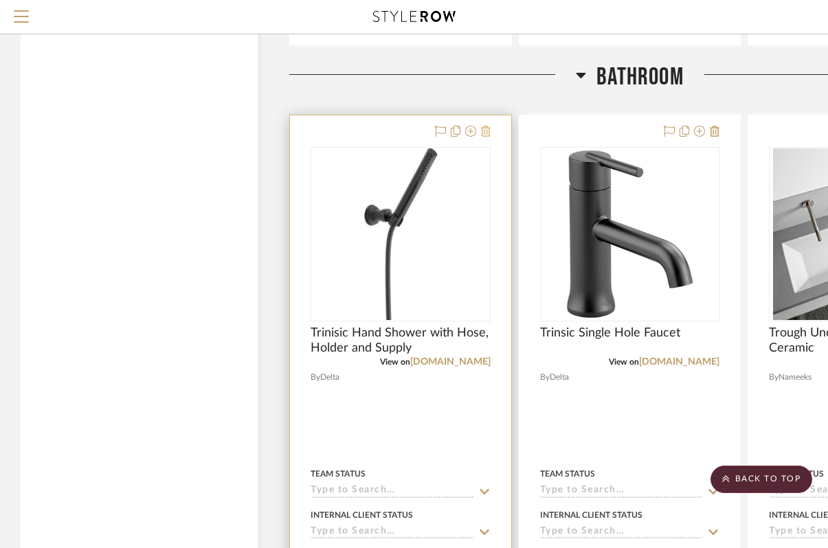
click at [482, 126] on icon at bounding box center [486, 131] width 10 height 11
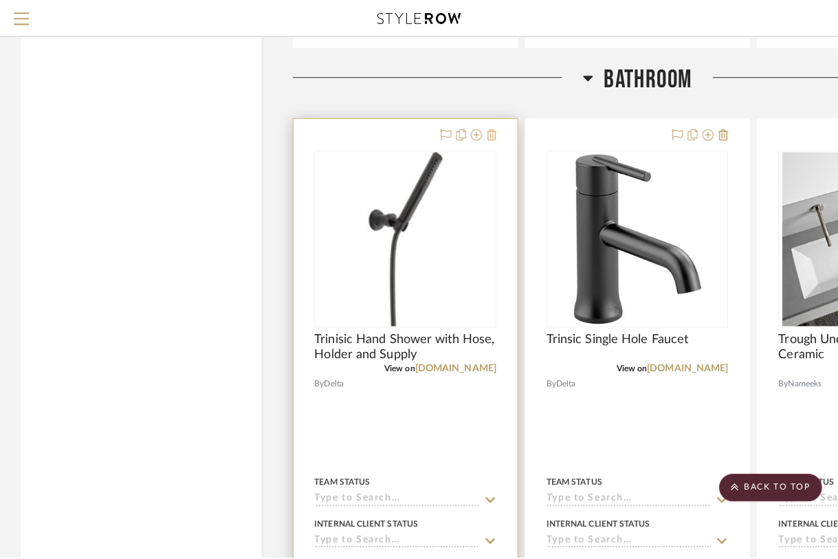
scroll to position [0, 0]
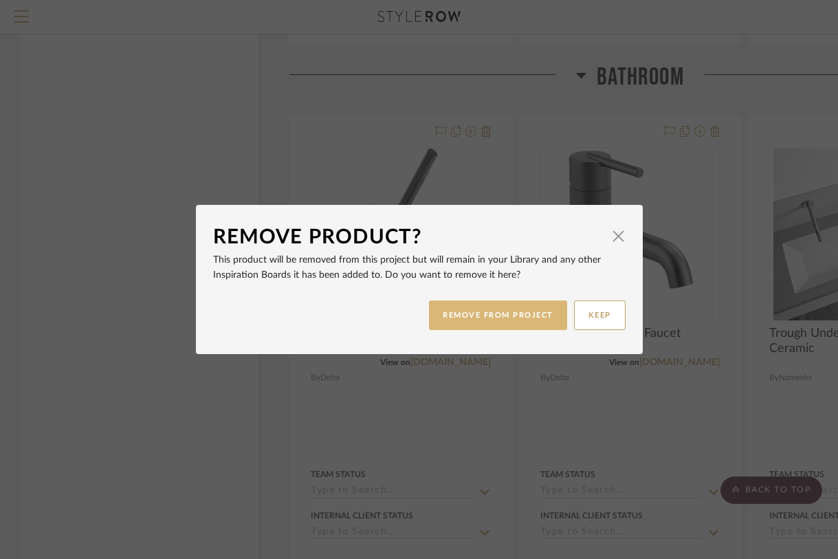
click at [493, 312] on button "REMOVE FROM PROJECT" at bounding box center [498, 315] width 138 height 30
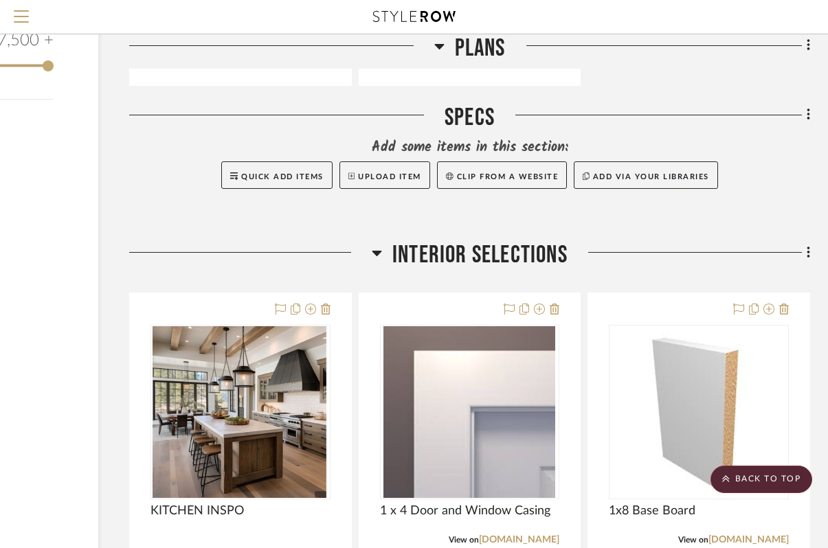
scroll to position [1444, 160]
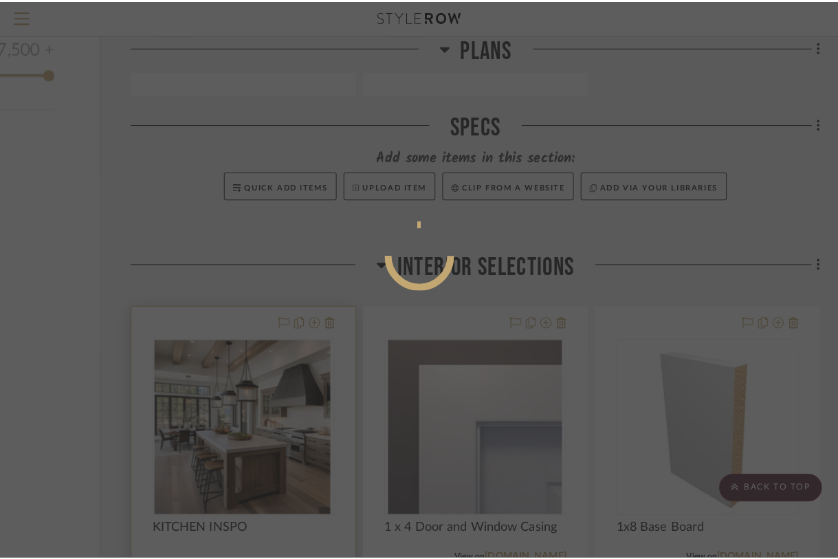
scroll to position [0, 0]
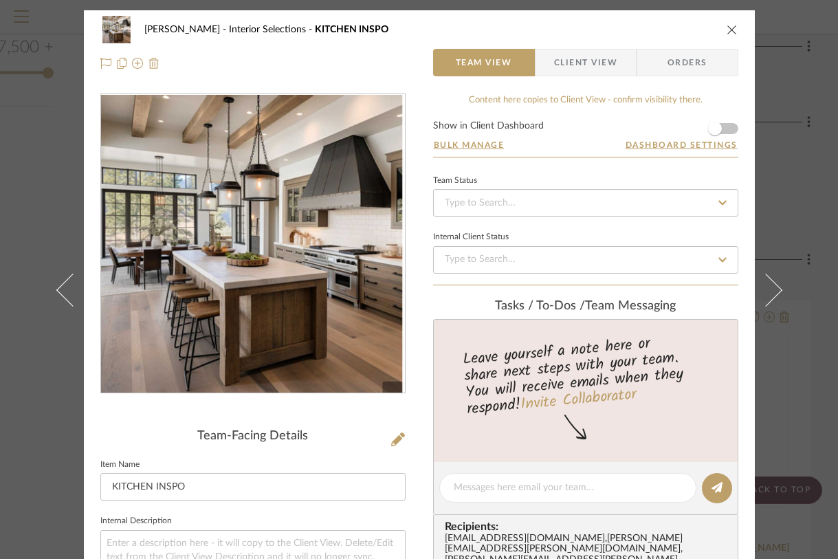
click at [148, 64] on img at bounding box center [153, 63] width 11 height 11
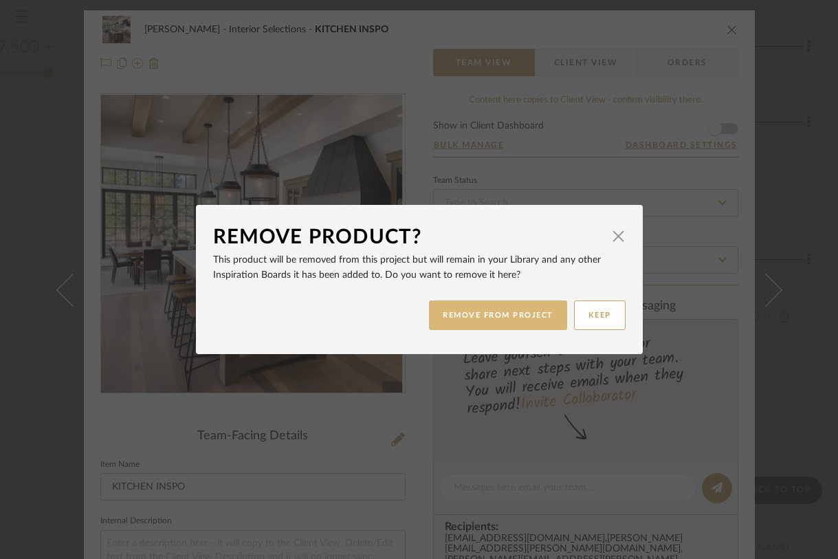
click at [471, 309] on button "REMOVE FROM PROJECT" at bounding box center [498, 315] width 138 height 30
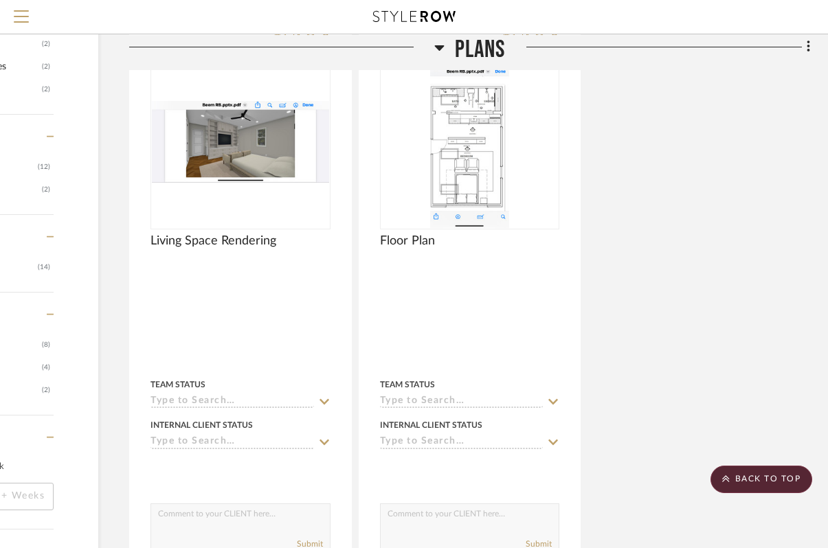
scroll to position [874, 160]
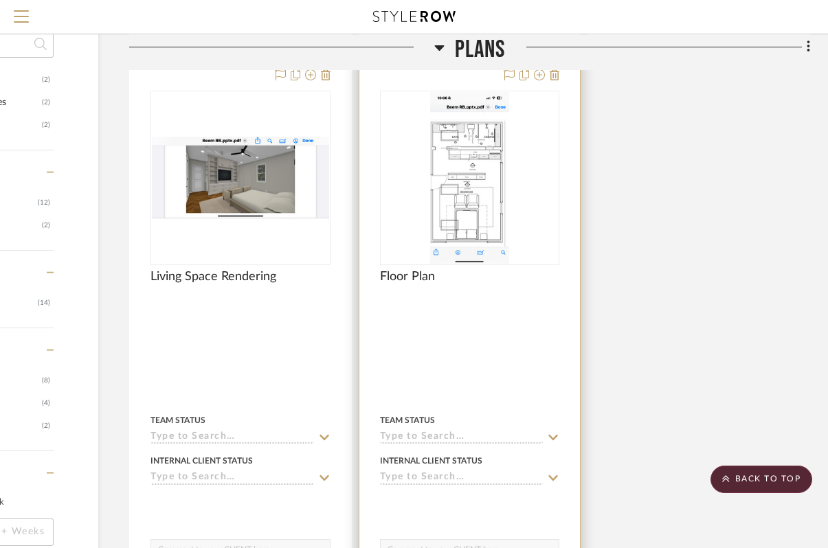
click at [476, 163] on img "0" at bounding box center [469, 178] width 79 height 172
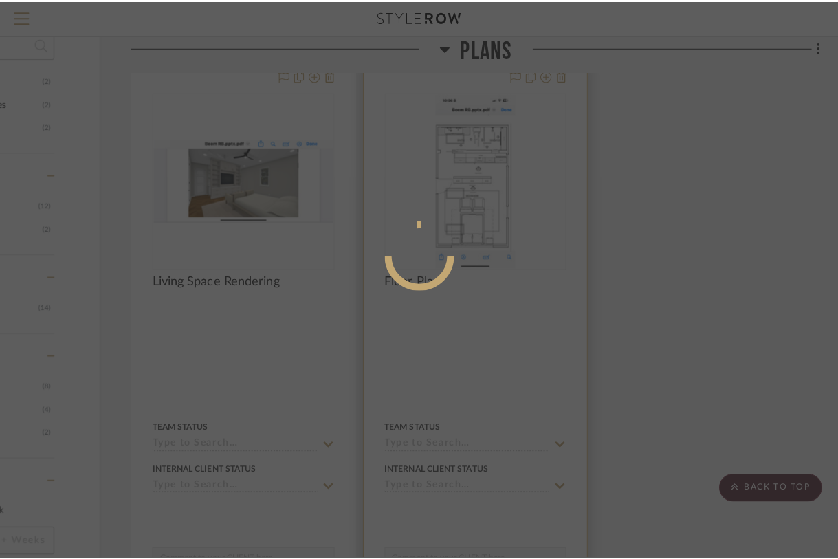
scroll to position [0, 0]
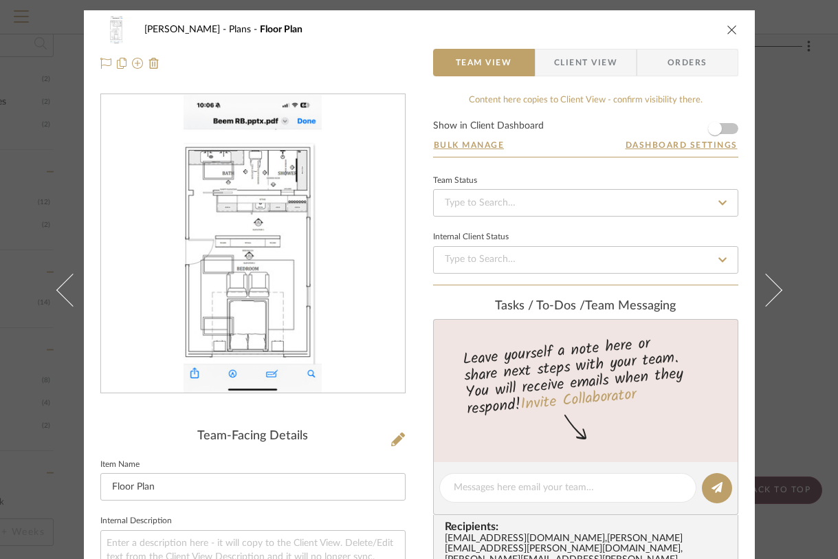
click at [726, 33] on icon "close" at bounding box center [731, 29] width 11 height 11
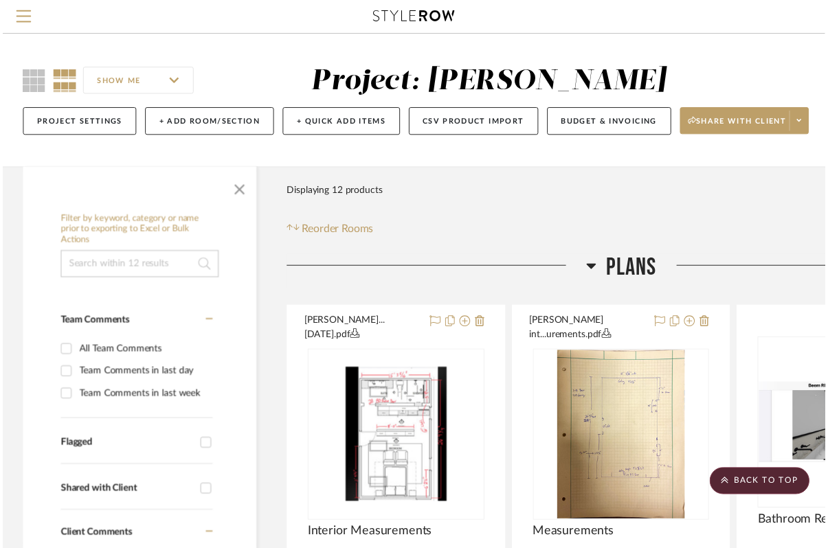
scroll to position [874, 160]
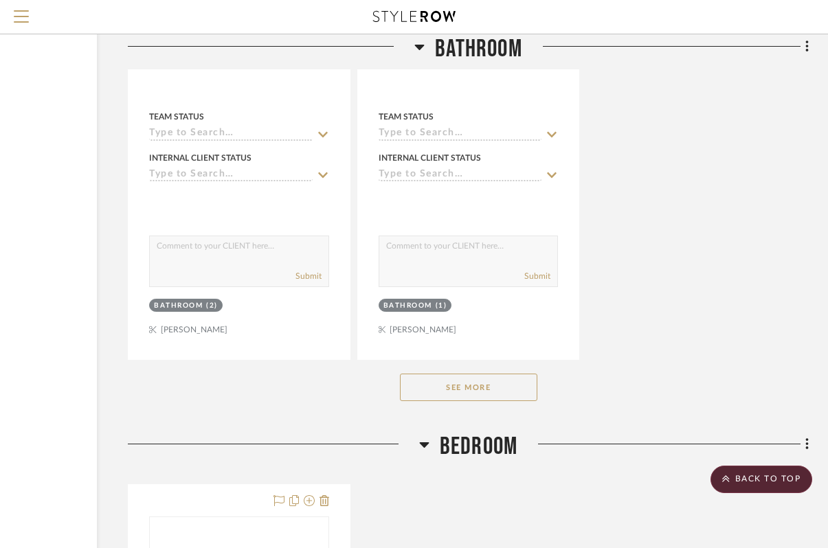
scroll to position [4021, 161]
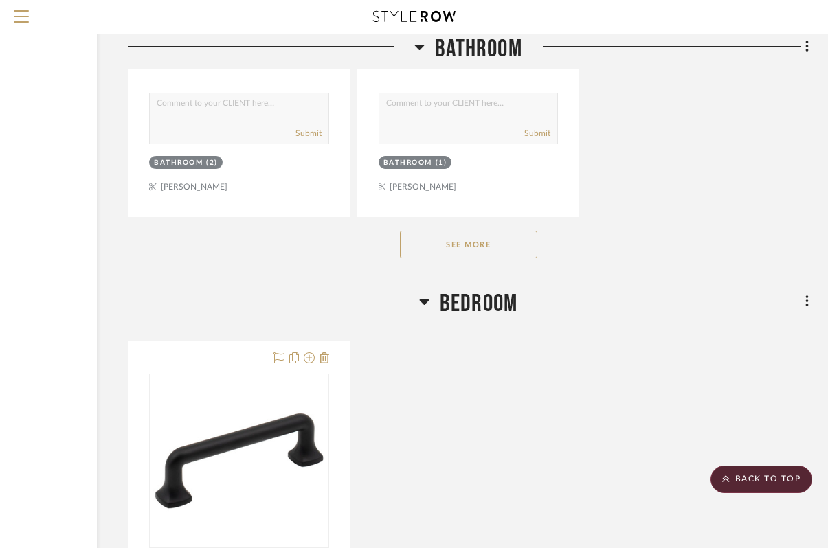
click at [487, 233] on button "See More" at bounding box center [468, 244] width 137 height 27
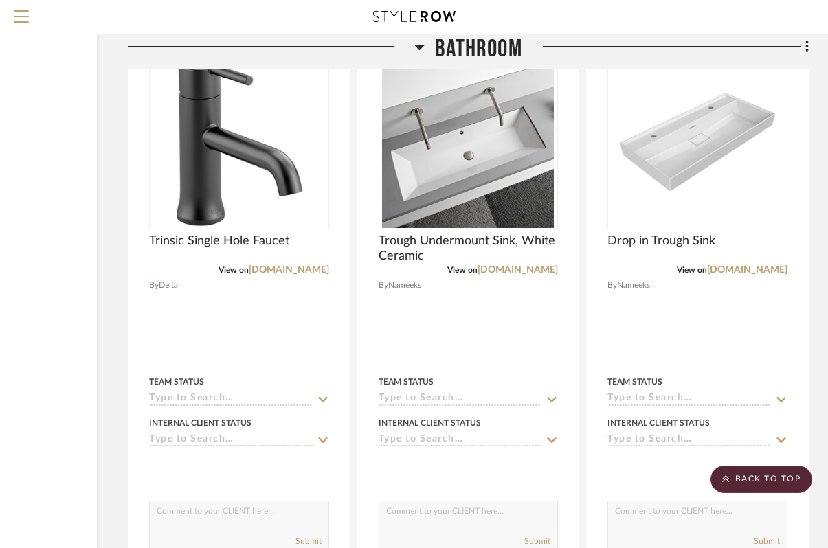
scroll to position [3490, 161]
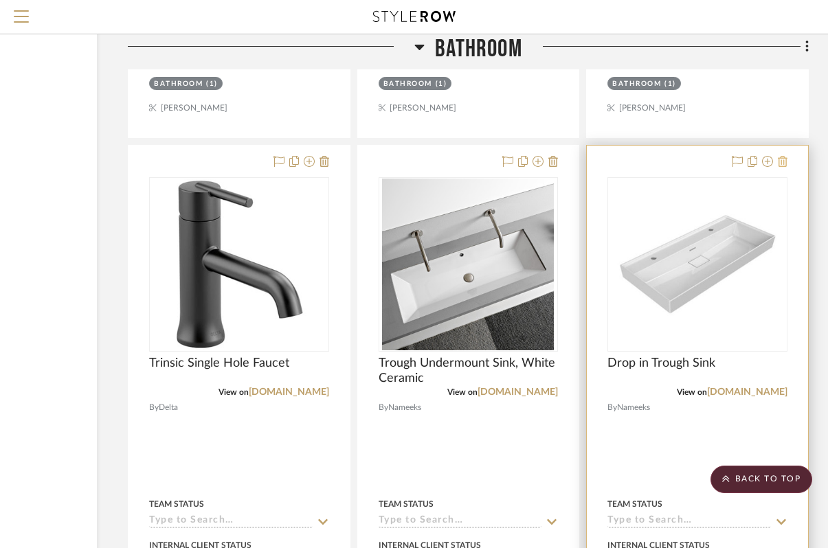
click at [783, 156] on icon at bounding box center [783, 161] width 10 height 11
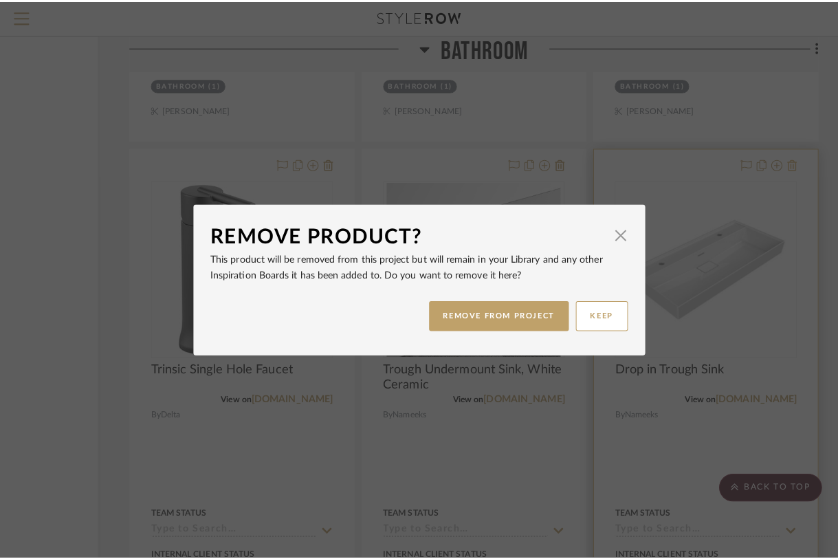
scroll to position [0, 0]
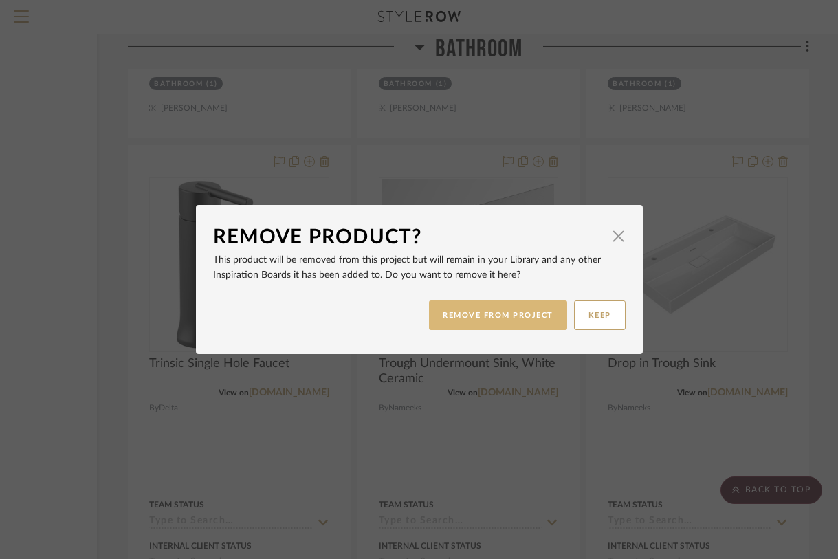
click at [490, 302] on button "REMOVE FROM PROJECT" at bounding box center [498, 315] width 138 height 30
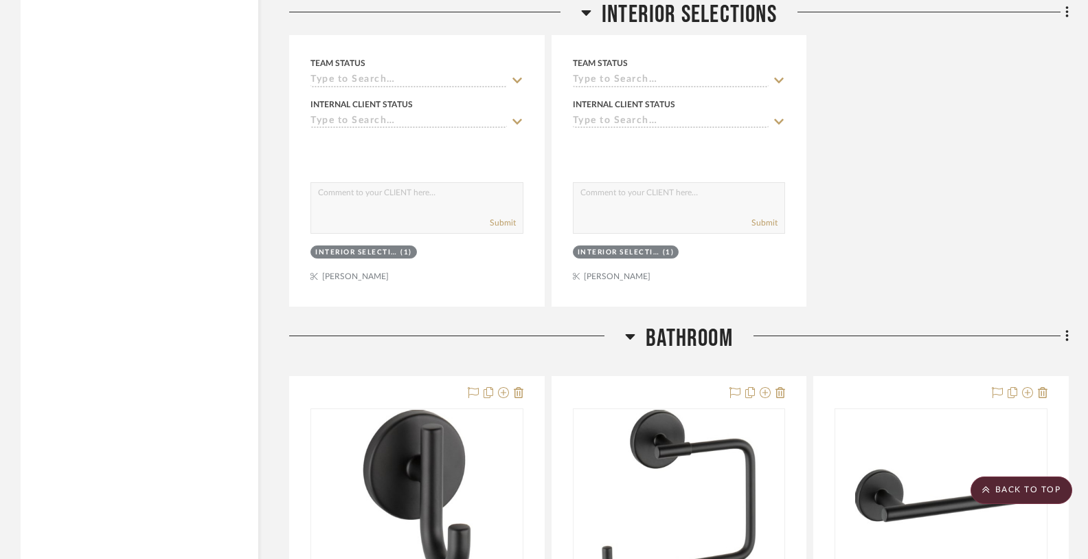
scroll to position [2106, 0]
click at [258, 333] on aside "Filter by keyword, category or name prior to exporting to Excel or Bulk Actions…" at bounding box center [155, 539] width 269 height 4823
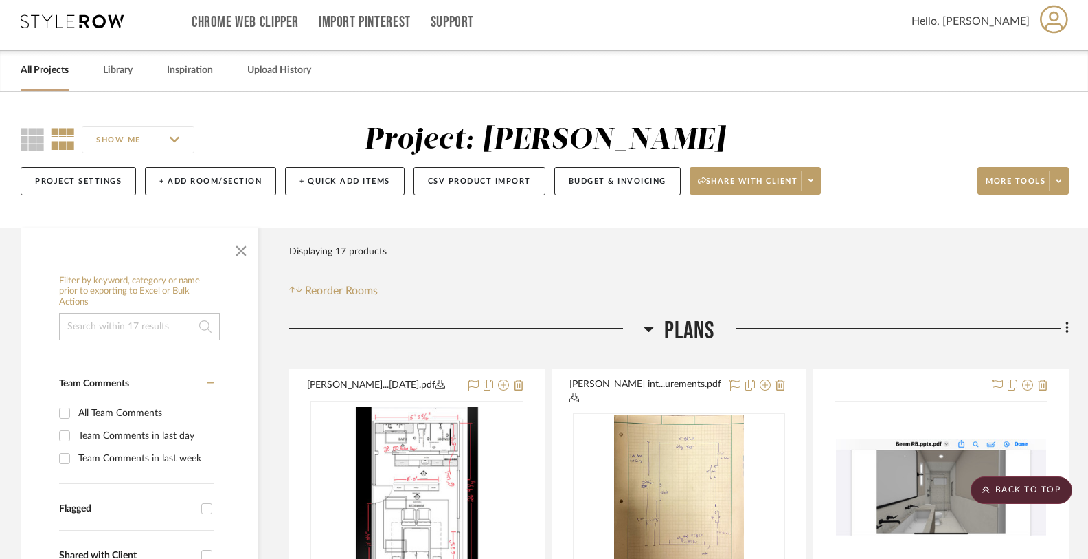
scroll to position [0, 0]
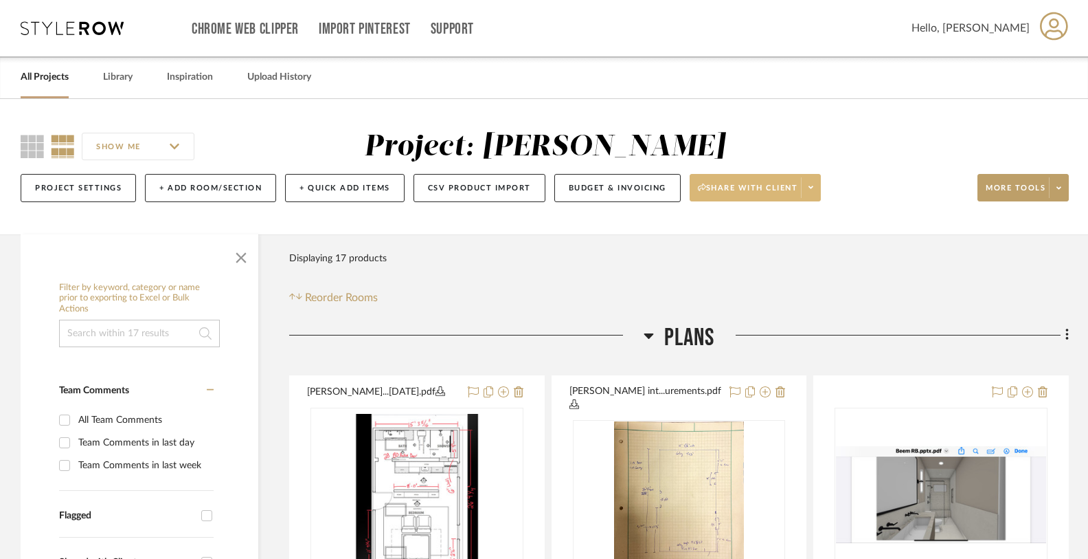
click at [814, 188] on icon at bounding box center [811, 187] width 5 height 3
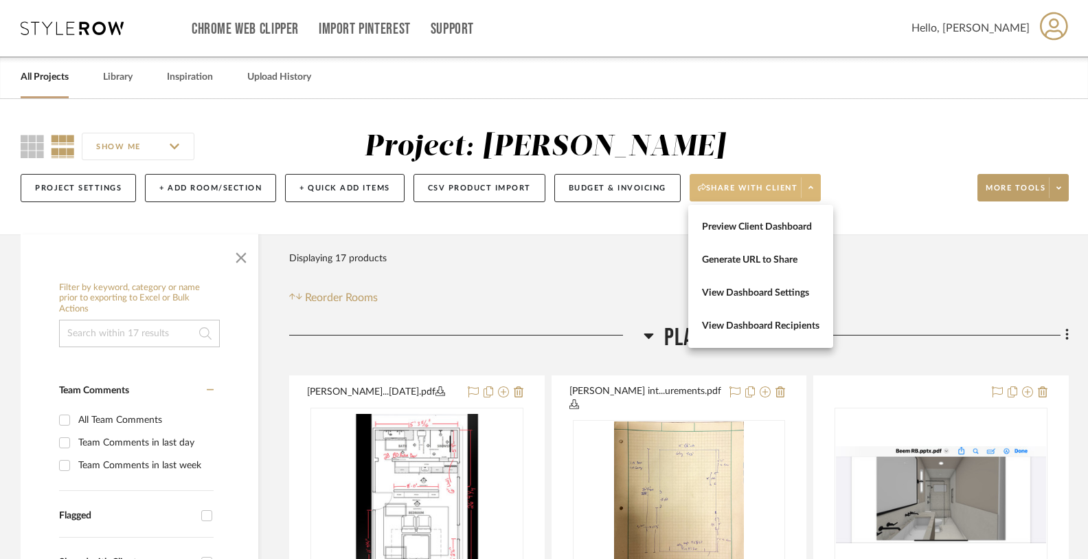
click at [816, 188] on div at bounding box center [544, 279] width 1088 height 559
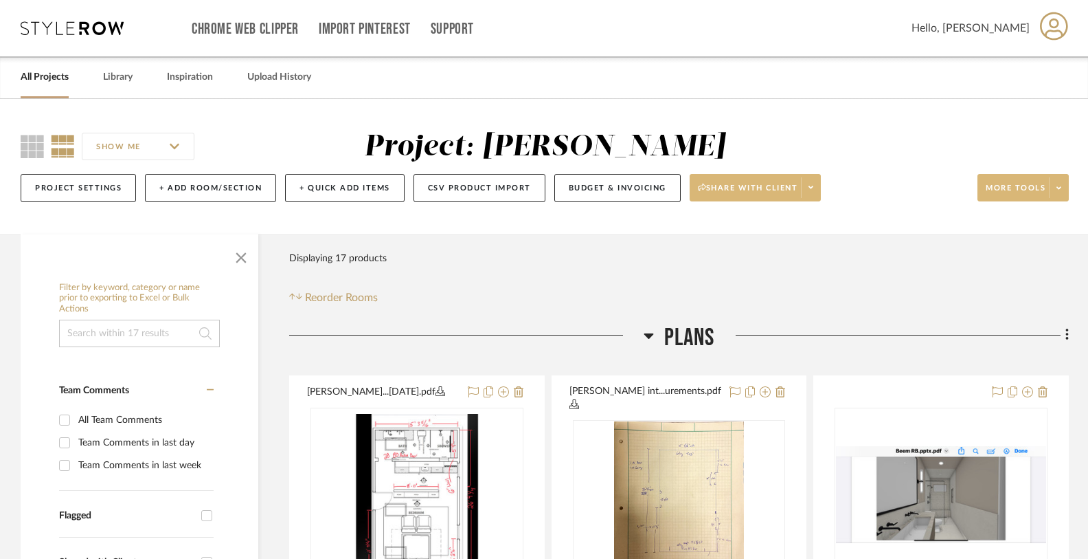
click at [837, 185] on span at bounding box center [1058, 187] width 19 height 21
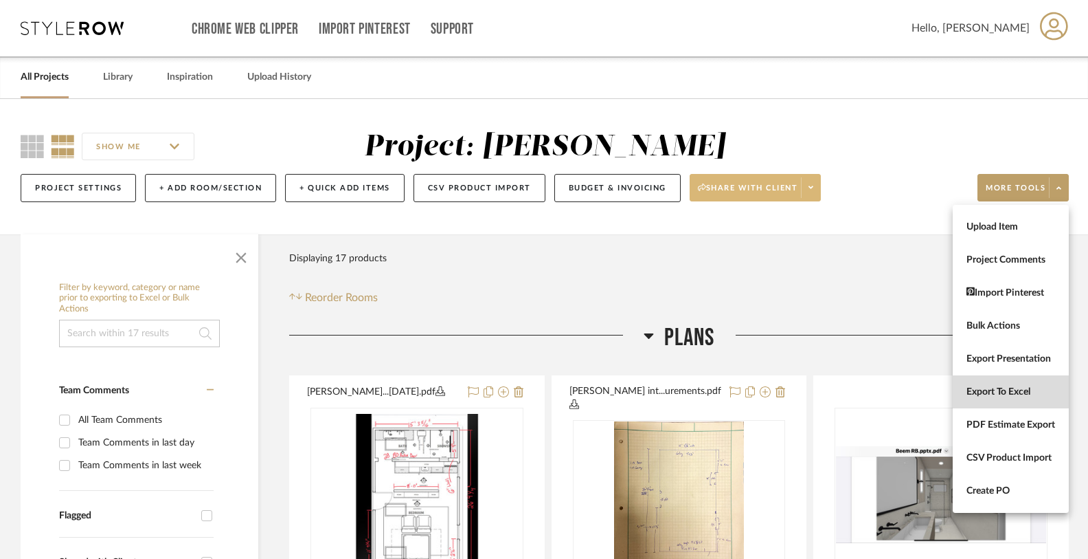
click at [837, 389] on span "Export To Excel" at bounding box center [1011, 392] width 89 height 12
